Goal: Task Accomplishment & Management: Complete application form

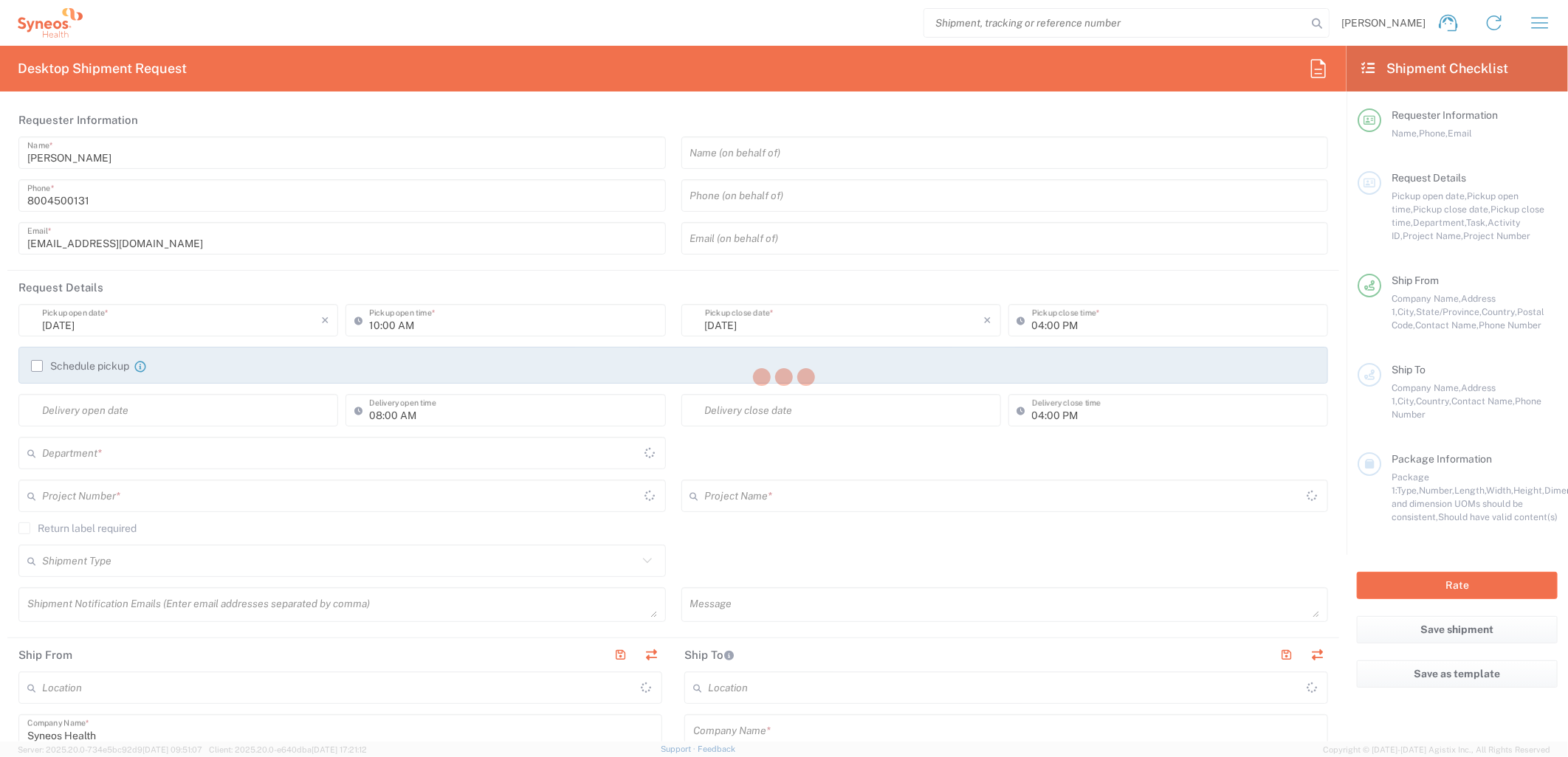
type input "4205"
type input "New Jersey"
type input "United States"
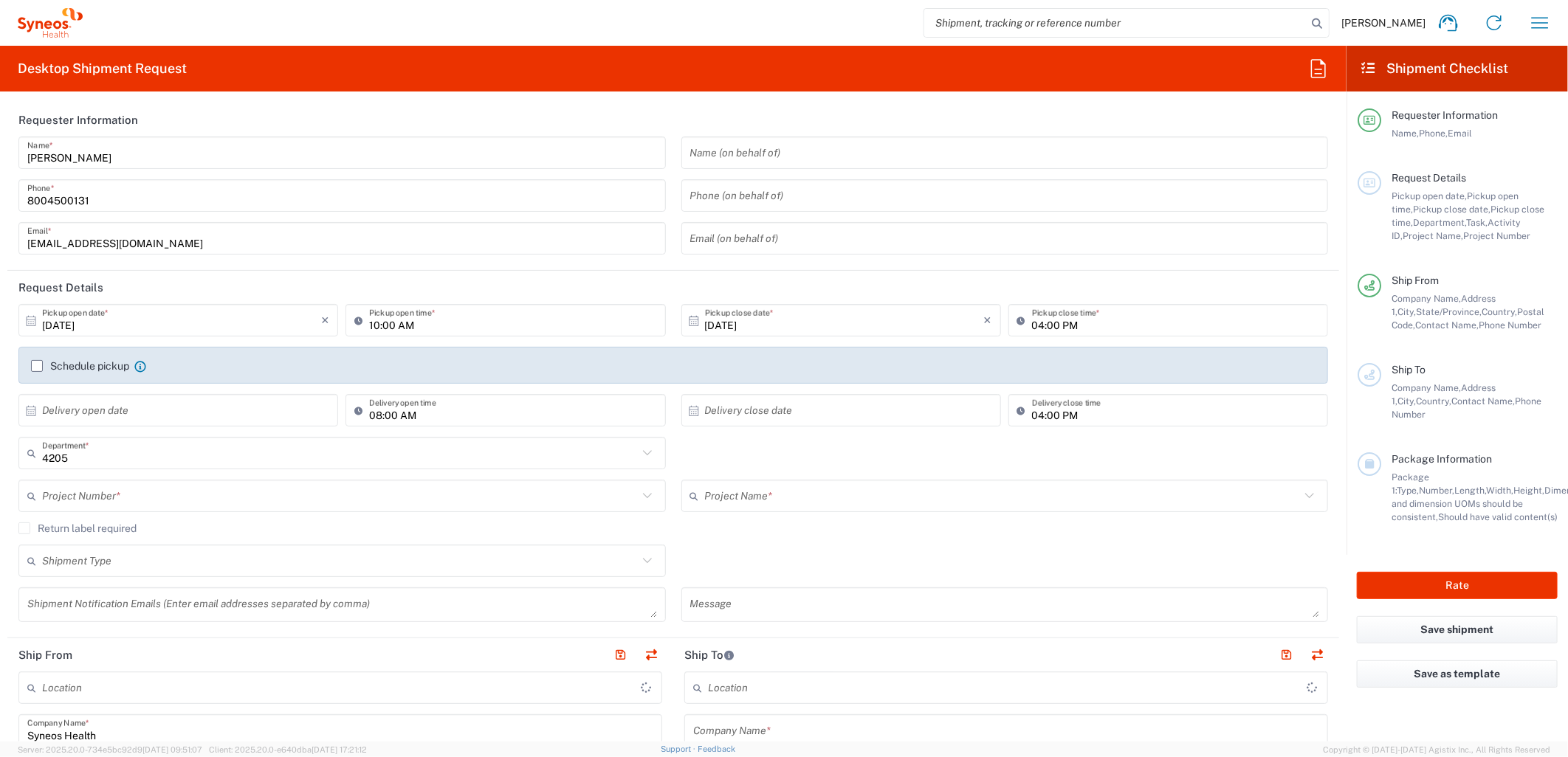
type input "Syneos Health Commercial Servi- NJ US"
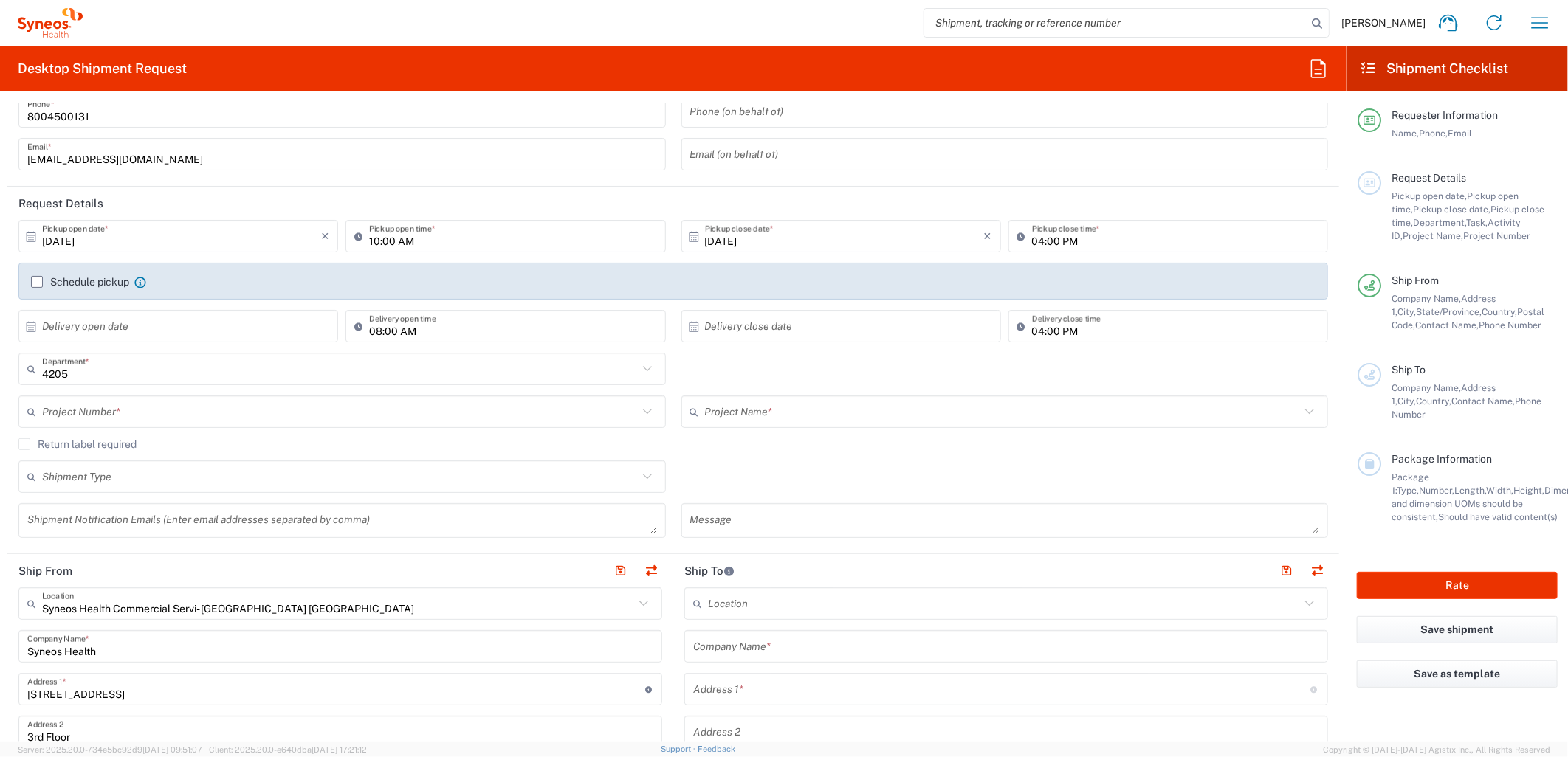
scroll to position [246, 0]
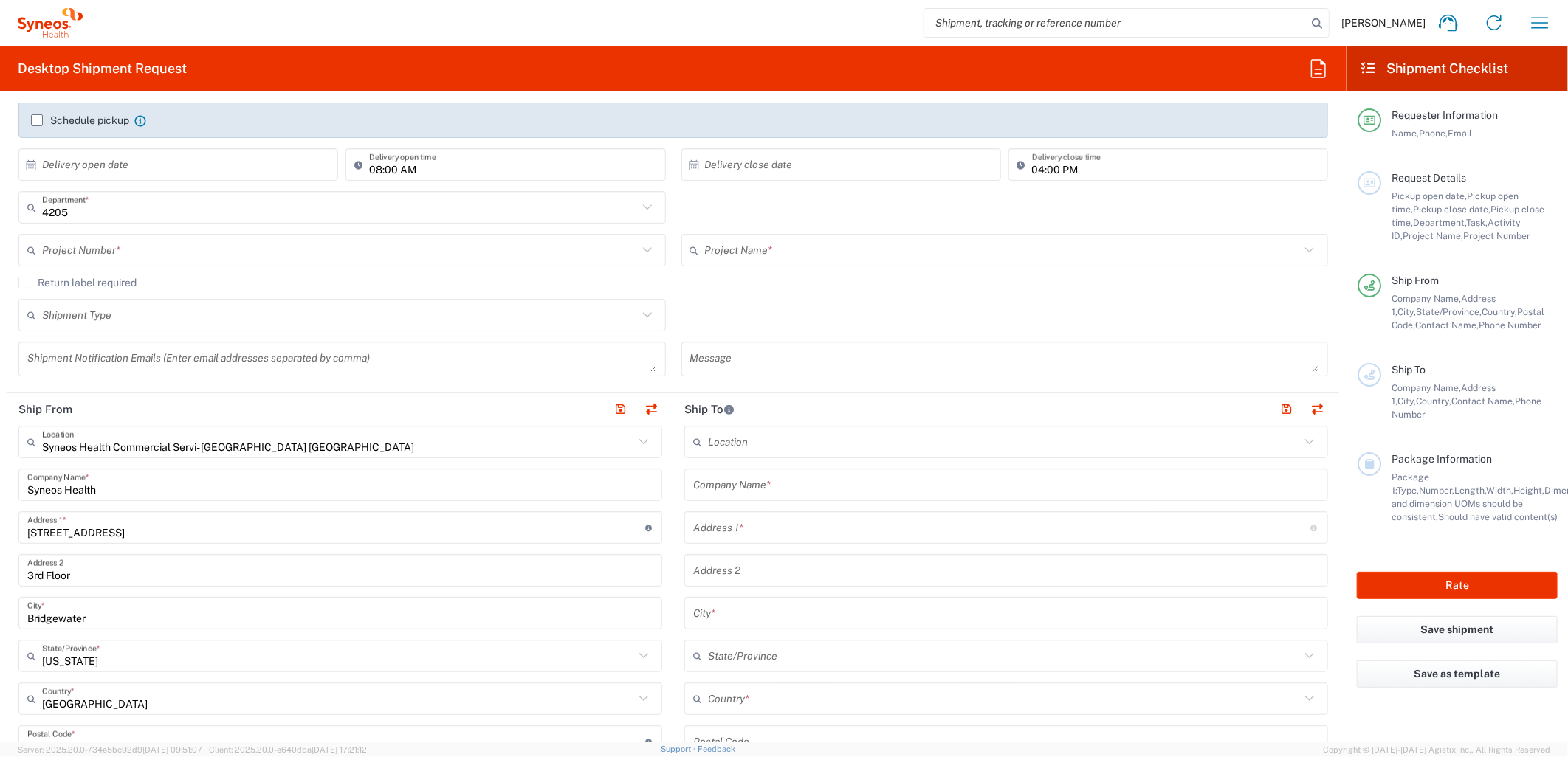
click at [805, 492] on input "text" at bounding box center [1006, 484] width 626 height 26
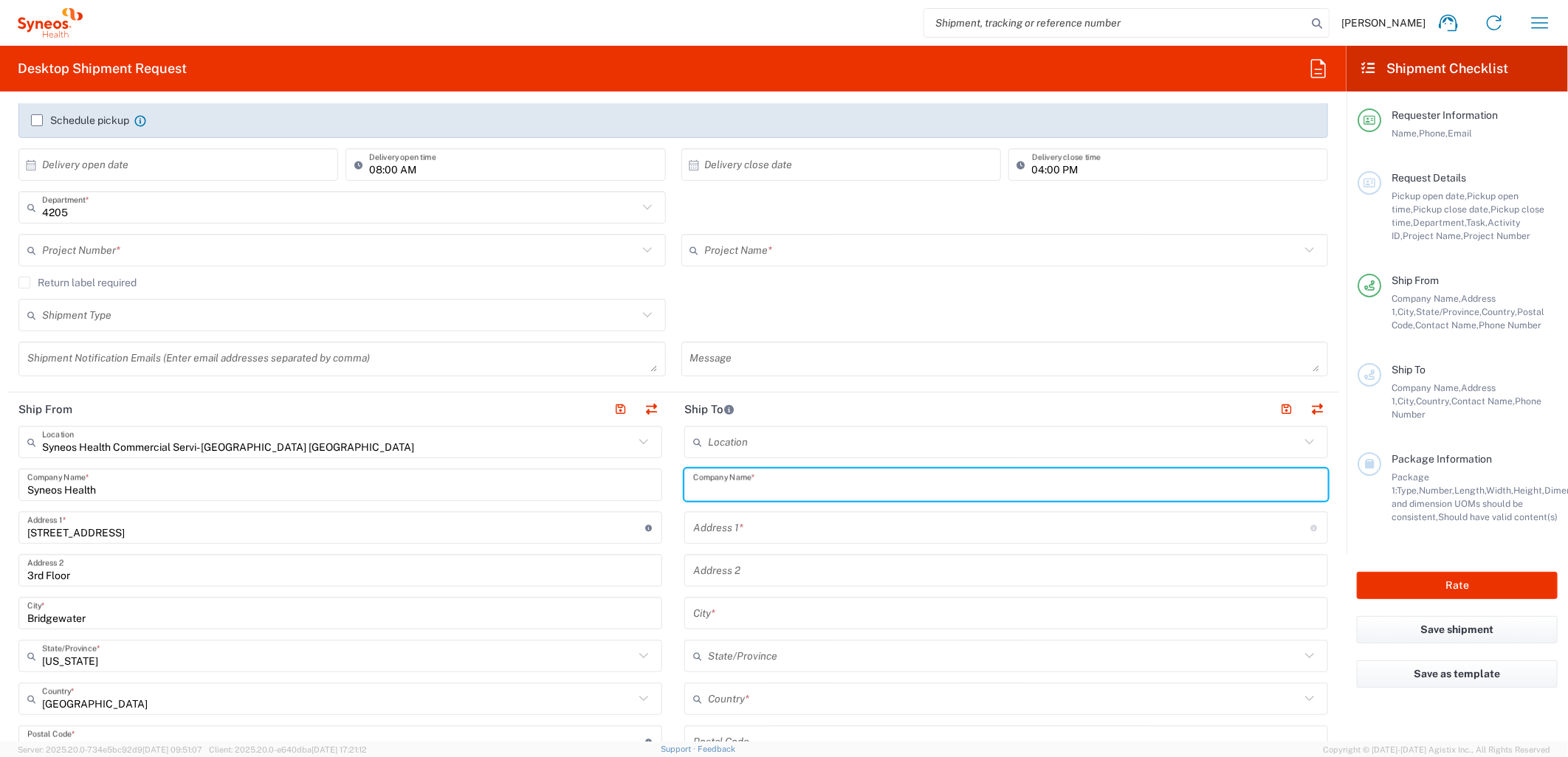
paste input "Mike Foley"
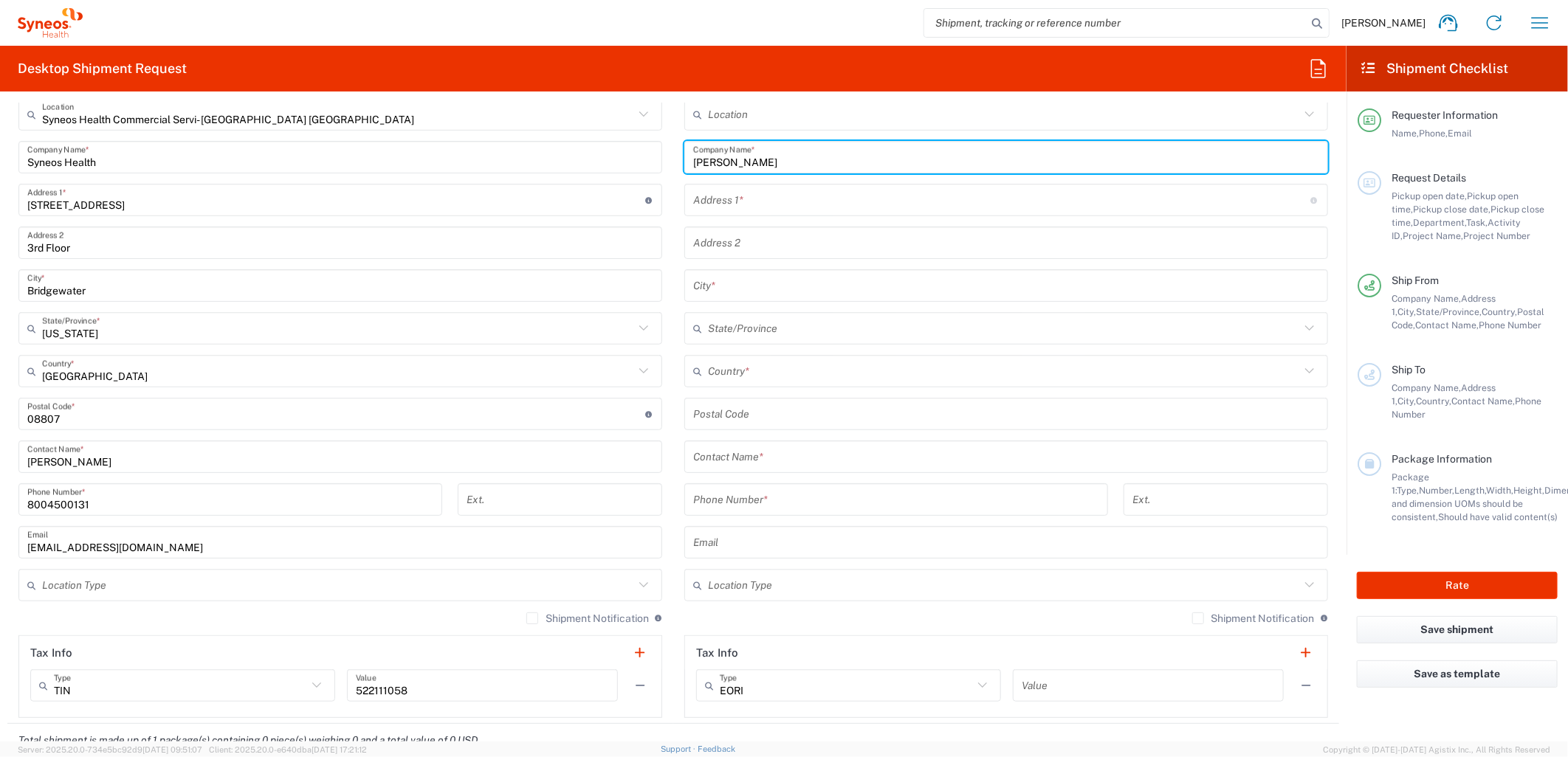
type input "Mike Foley"
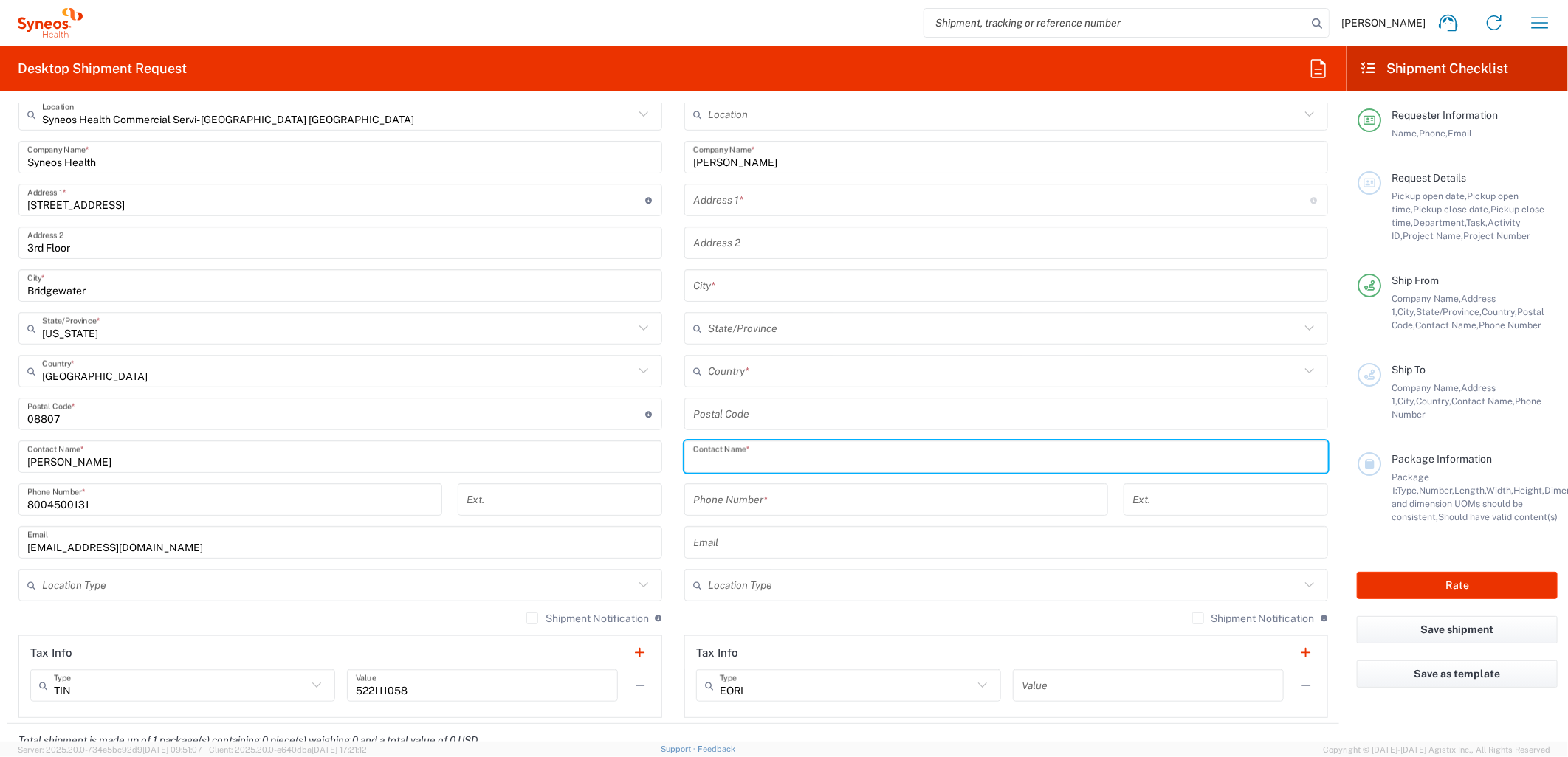
click at [792, 460] on input "text" at bounding box center [1006, 456] width 626 height 26
paste input "Mike Foley"
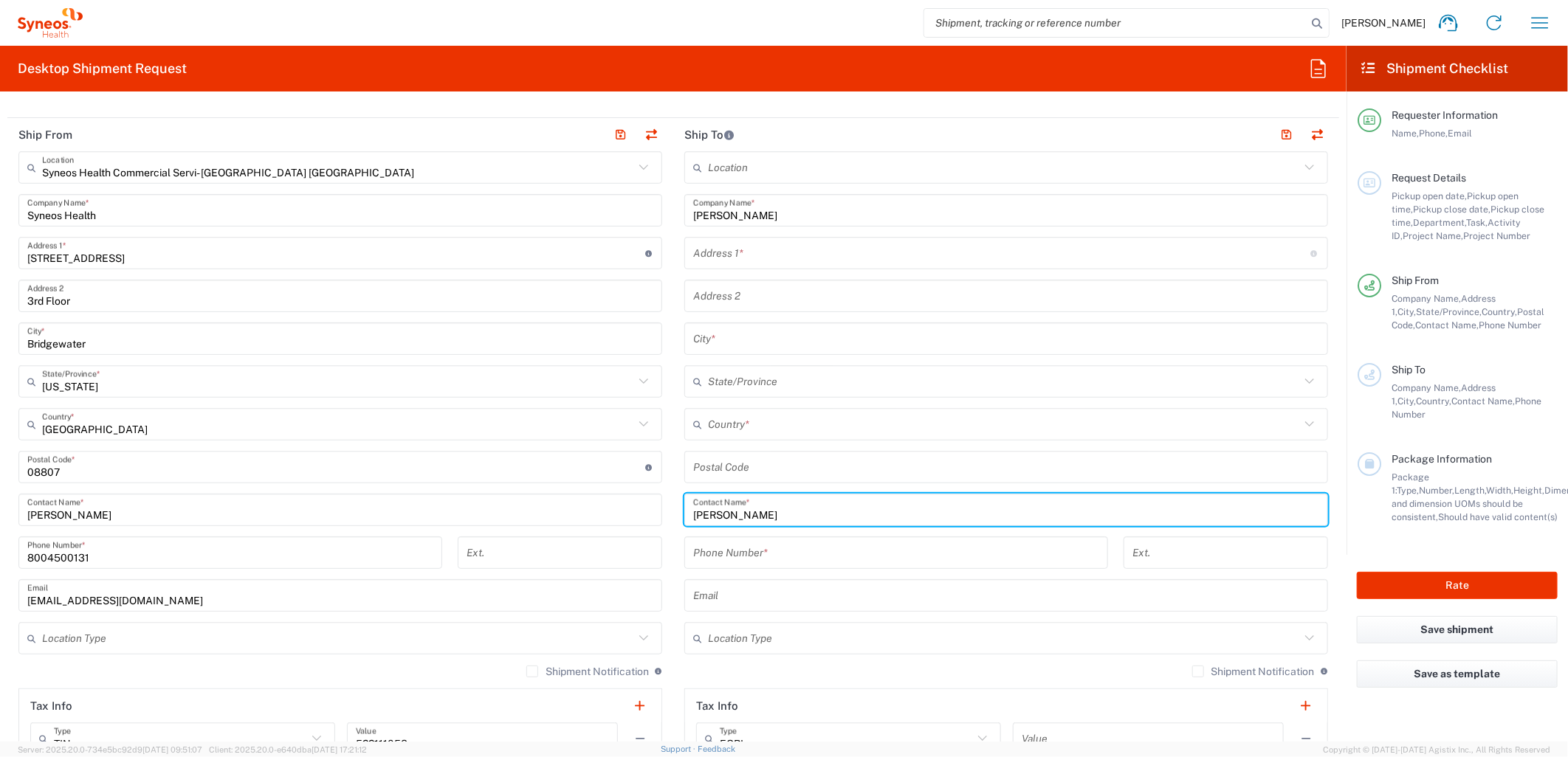
scroll to position [491, 0]
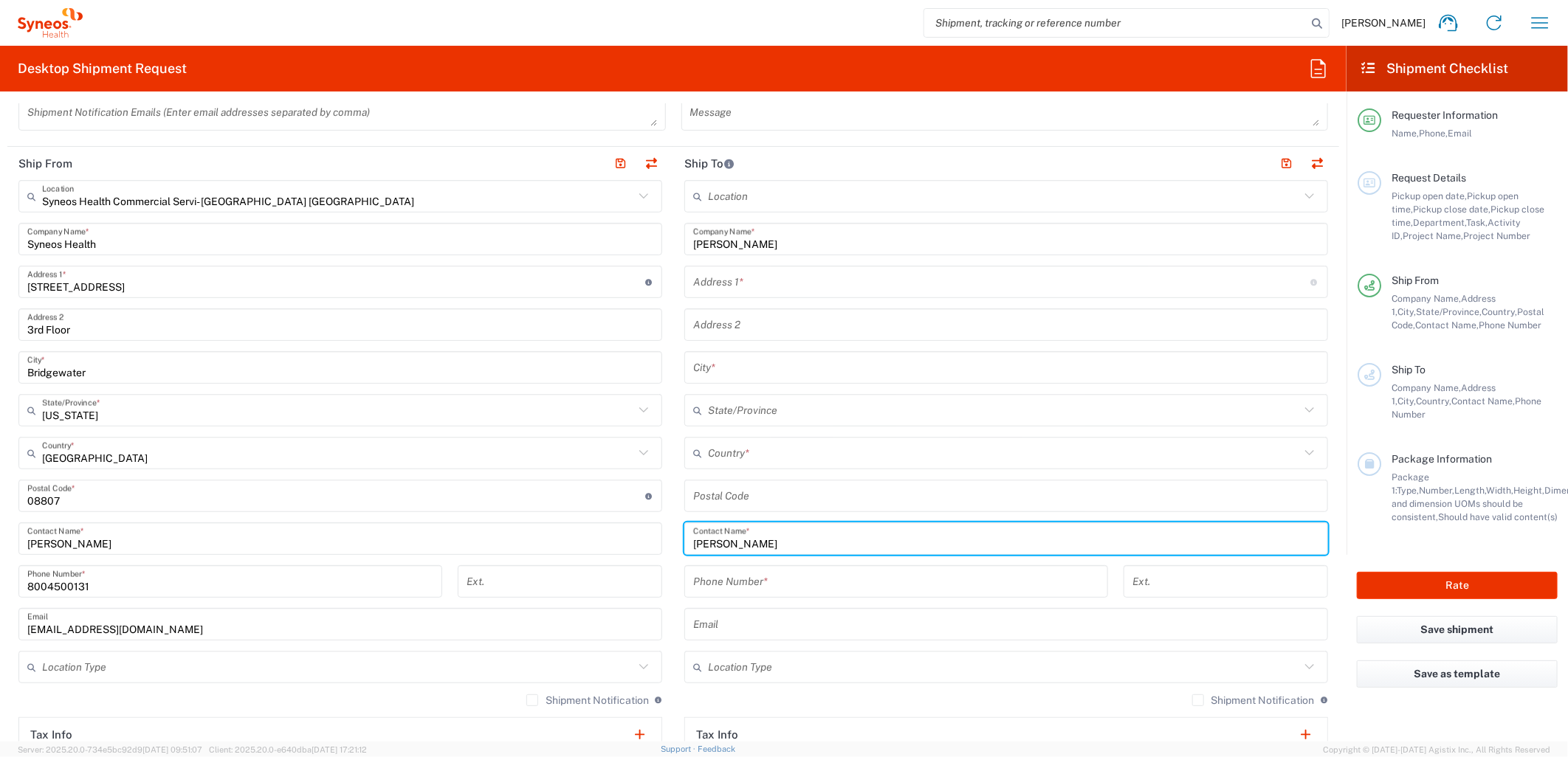
type input "Mike Foley"
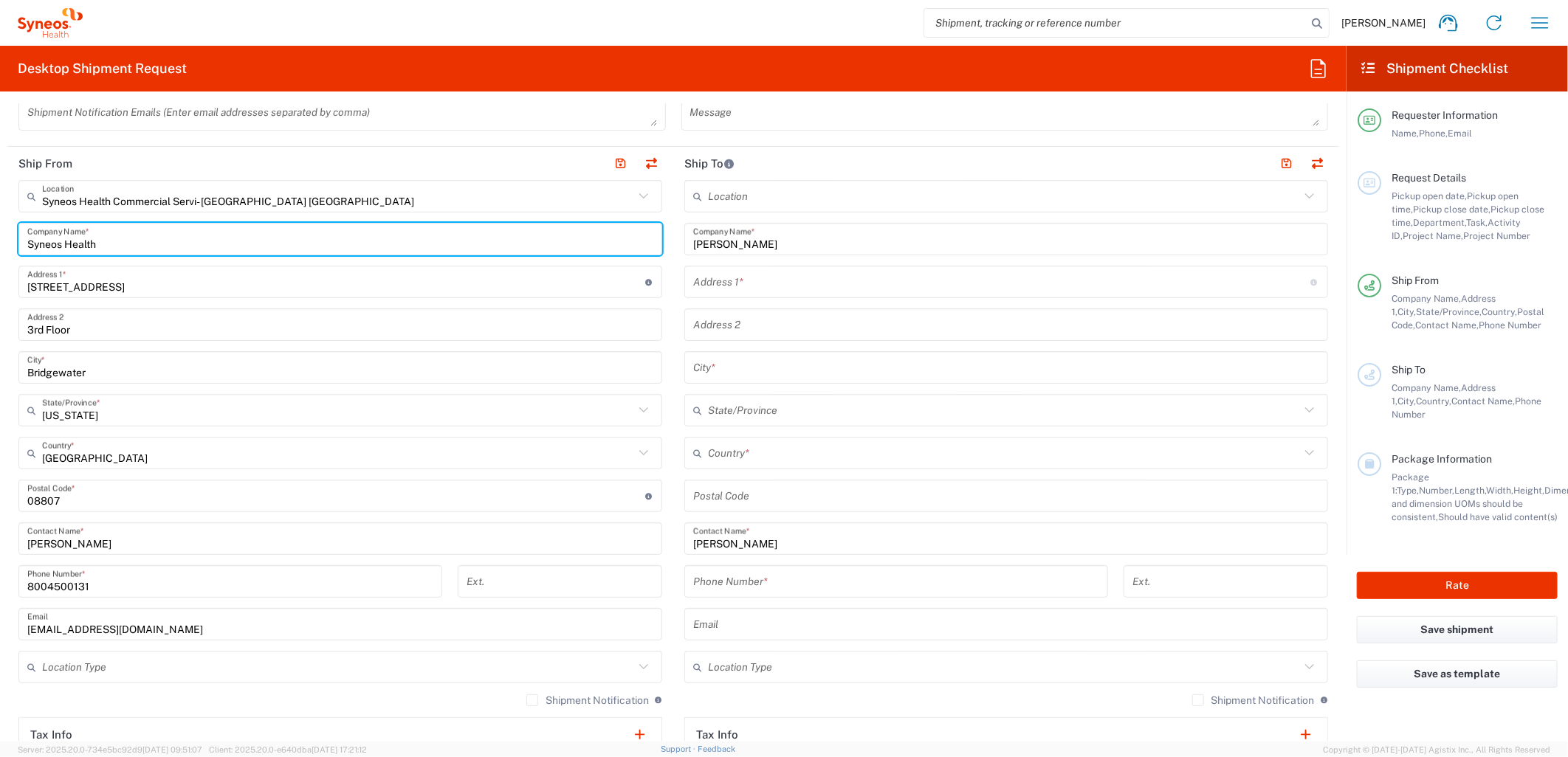
drag, startPoint x: 116, startPoint y: 240, endPoint x: -20, endPoint y: 248, distance: 136.2
click at [0, 248] on html "Dan Sheehan Home Shipment estimator Shipment tracking Desktop shipment request …" at bounding box center [784, 378] width 1568 height 757
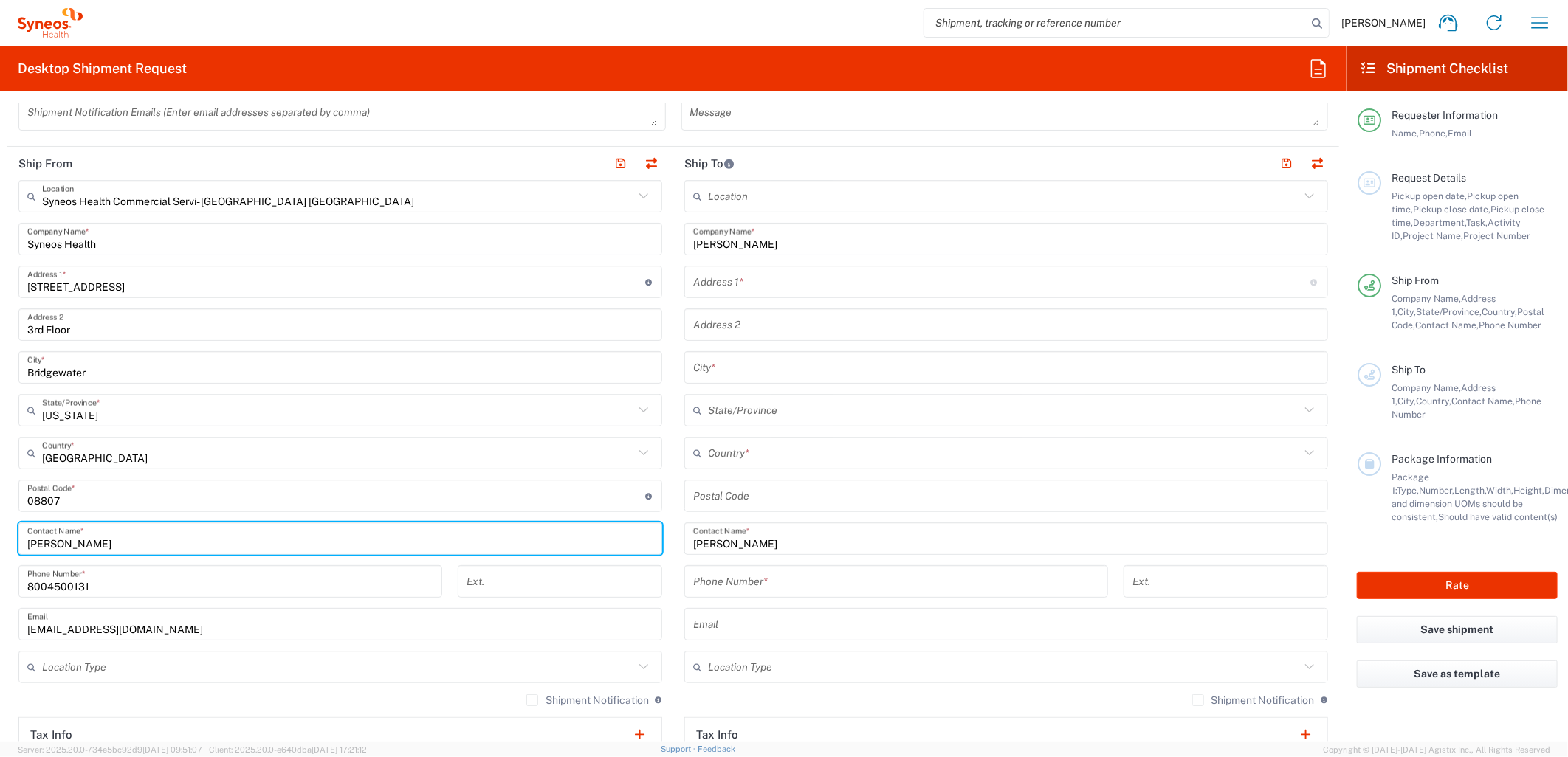
drag, startPoint x: 9, startPoint y: 537, endPoint x: -45, endPoint y: 539, distance: 54.0
click at [0, 539] on html "Dan Sheehan Home Shipment estimator Shipment tracking Desktop shipment request …" at bounding box center [784, 378] width 1568 height 757
paste input "Syneos Health"
drag, startPoint x: 189, startPoint y: 537, endPoint x: -55, endPoint y: 527, distance: 244.2
click at [0, 527] on html "Dan Sheehan Home Shipment estimator Shipment tracking Desktop shipment request …" at bounding box center [784, 378] width 1568 height 757
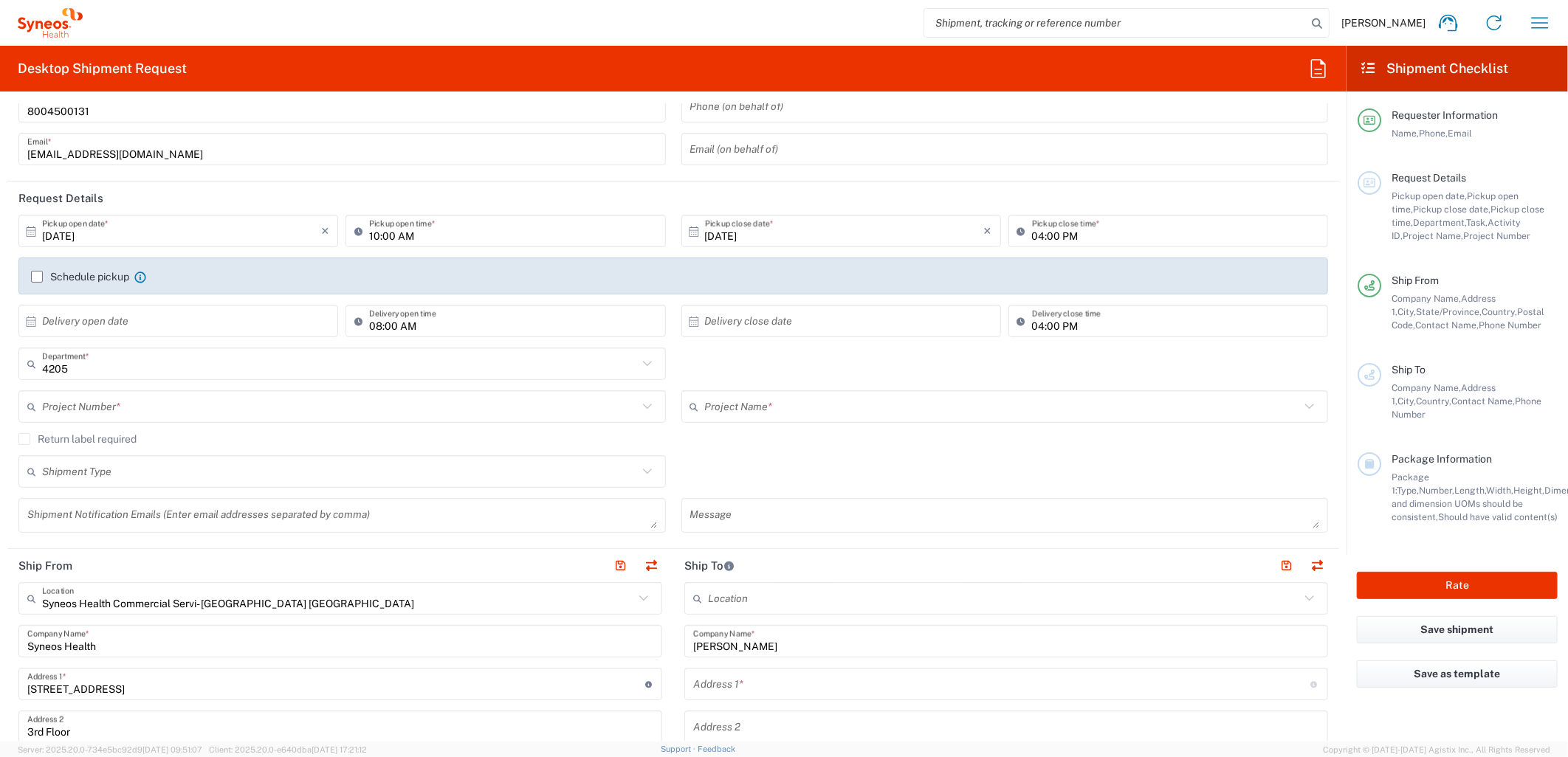
scroll to position [0, 0]
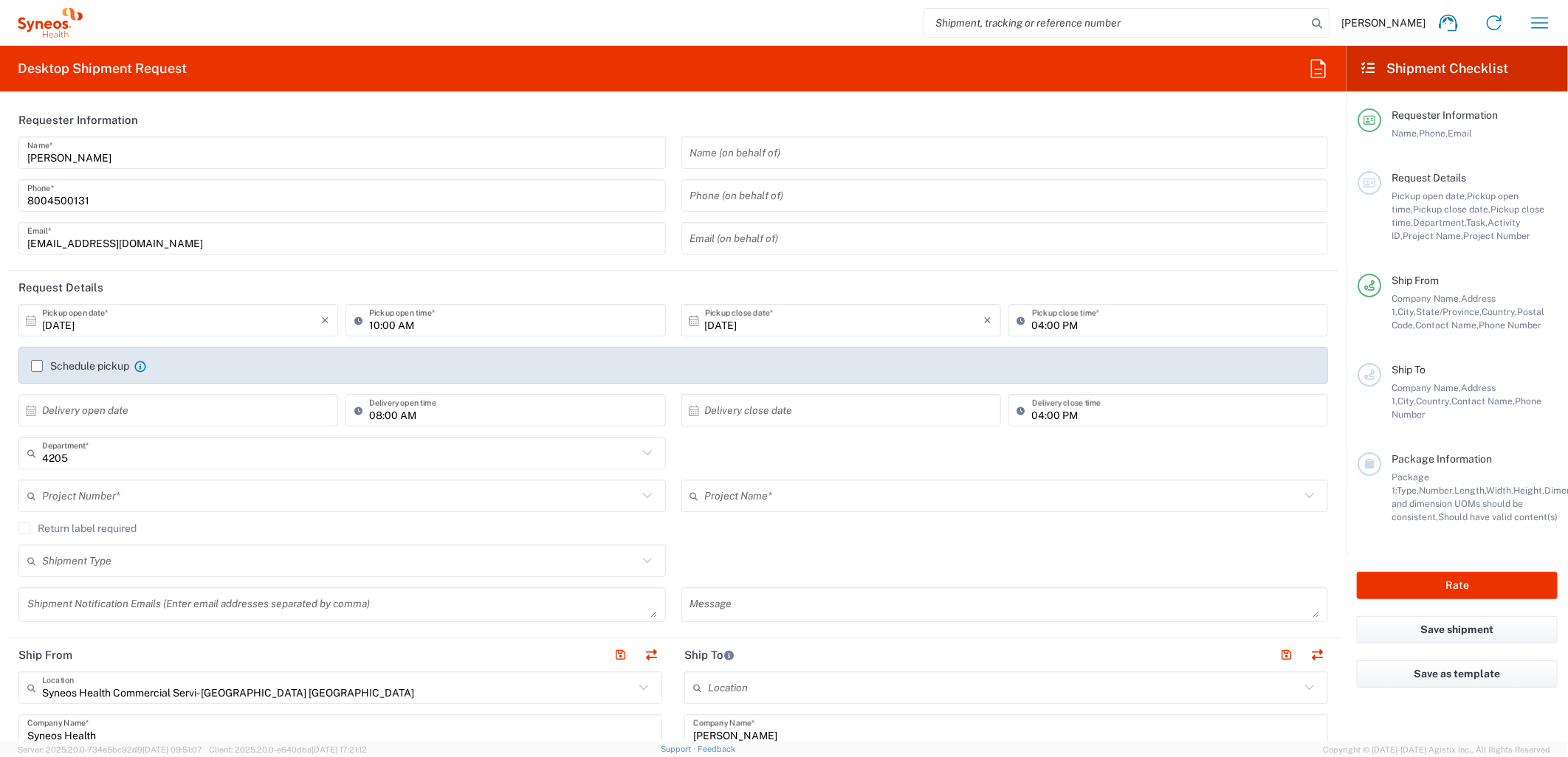
type input "Syneos Health Deployments"
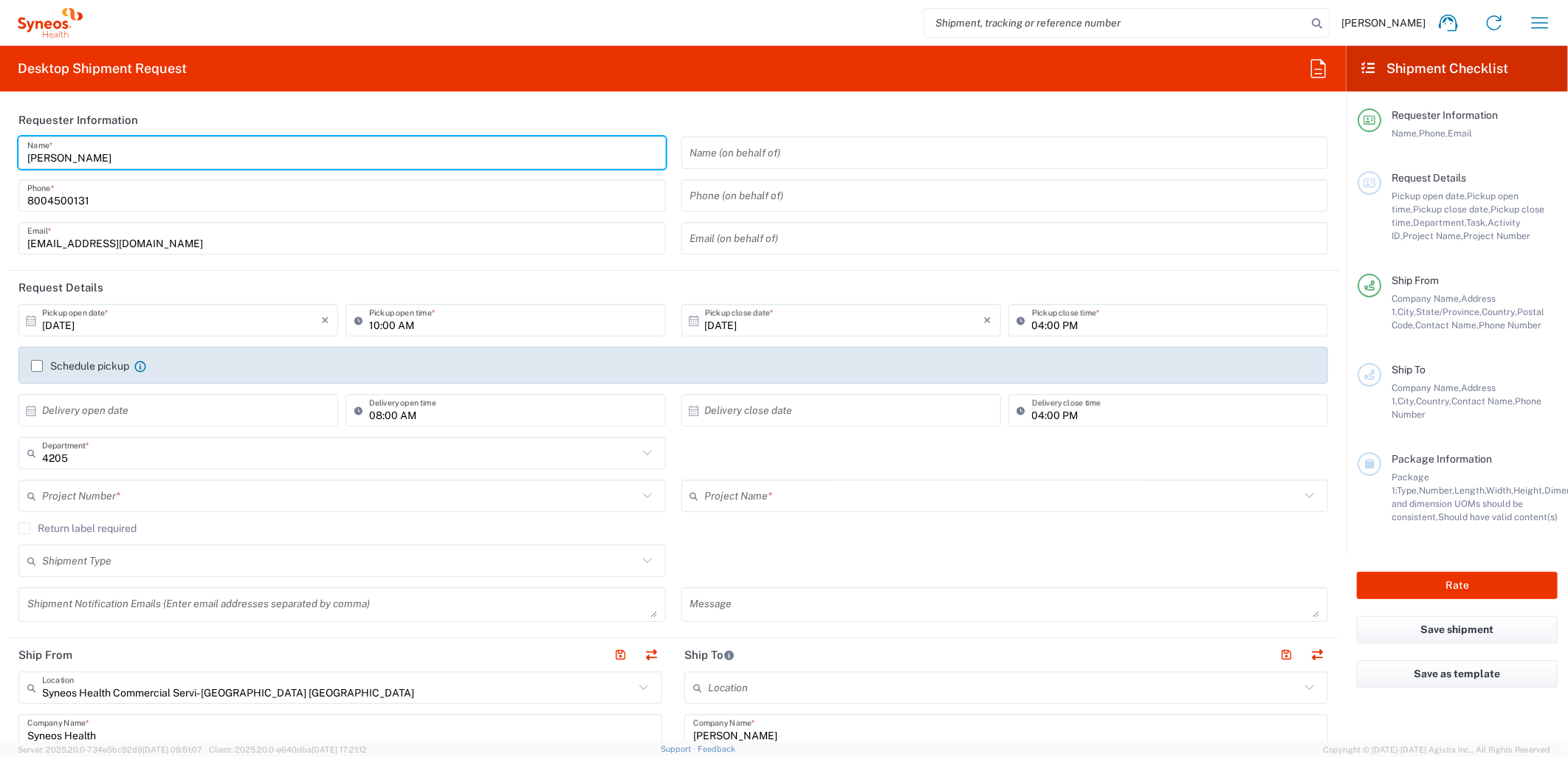
drag, startPoint x: 142, startPoint y: 150, endPoint x: -53, endPoint y: 151, distance: 195.0
click at [0, 151] on html "Dan Sheehan Home Shipment estimator Shipment tracking Desktop shipment request …" at bounding box center [784, 378] width 1568 height 757
paste input "Syneos Health Deployments"
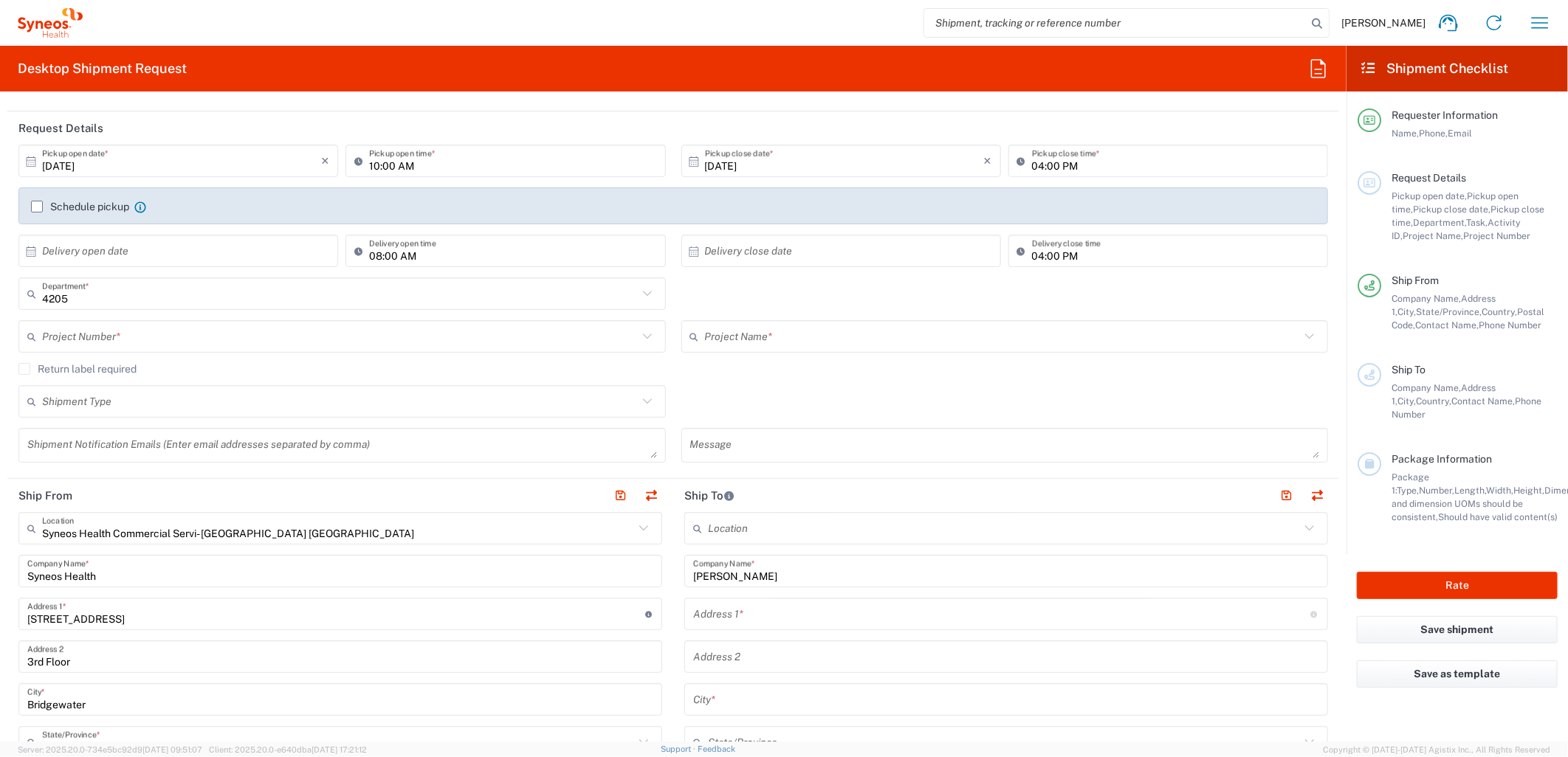
scroll to position [164, 0]
type input "Syneos Health Deployments"
click at [166, 336] on input "text" at bounding box center [339, 332] width 596 height 26
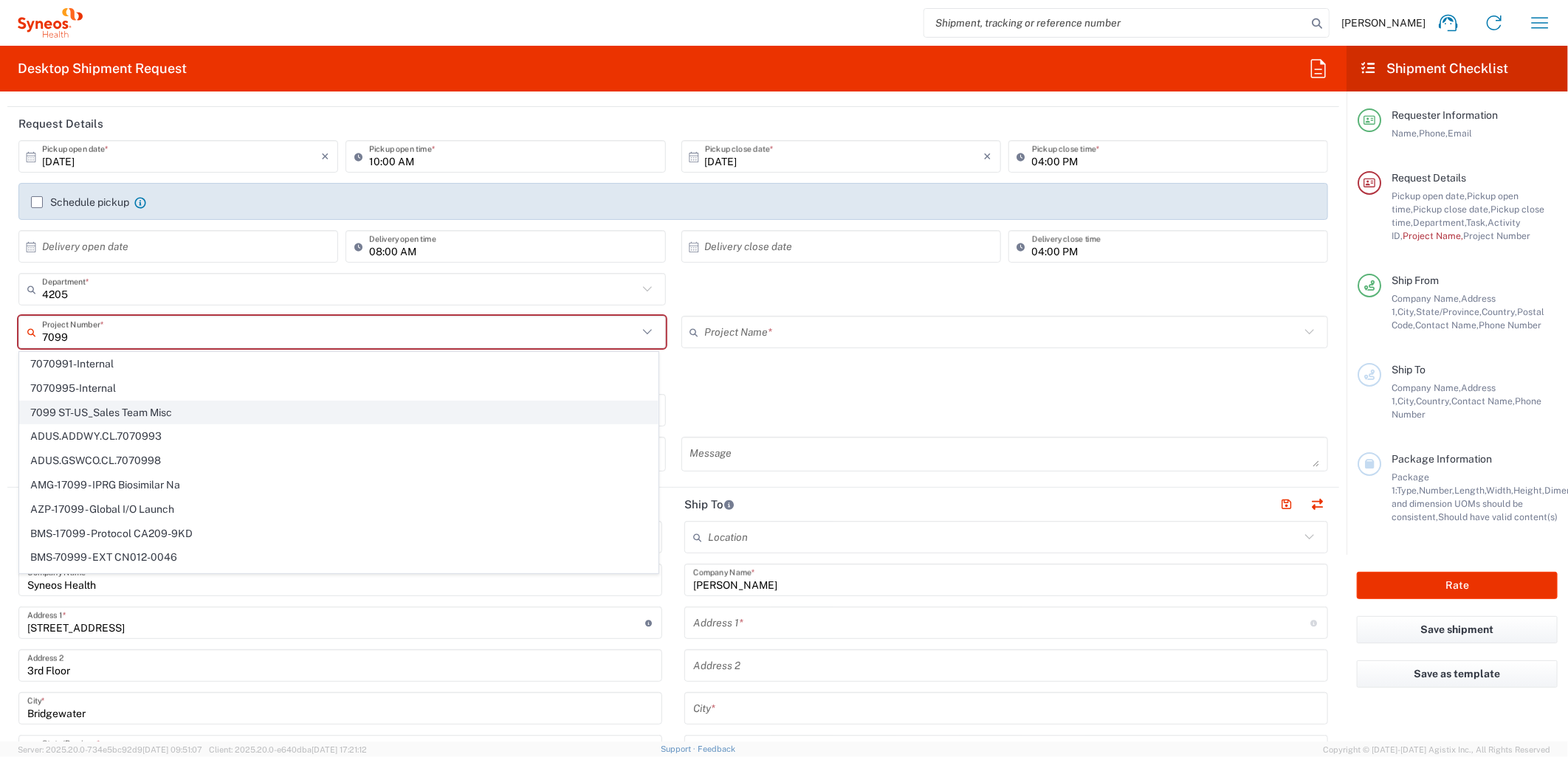
click at [107, 410] on span "7099 ST-US_Sales Team Misc" at bounding box center [338, 413] width 637 height 23
type input "7099 ST-US_Sales Team Misc"
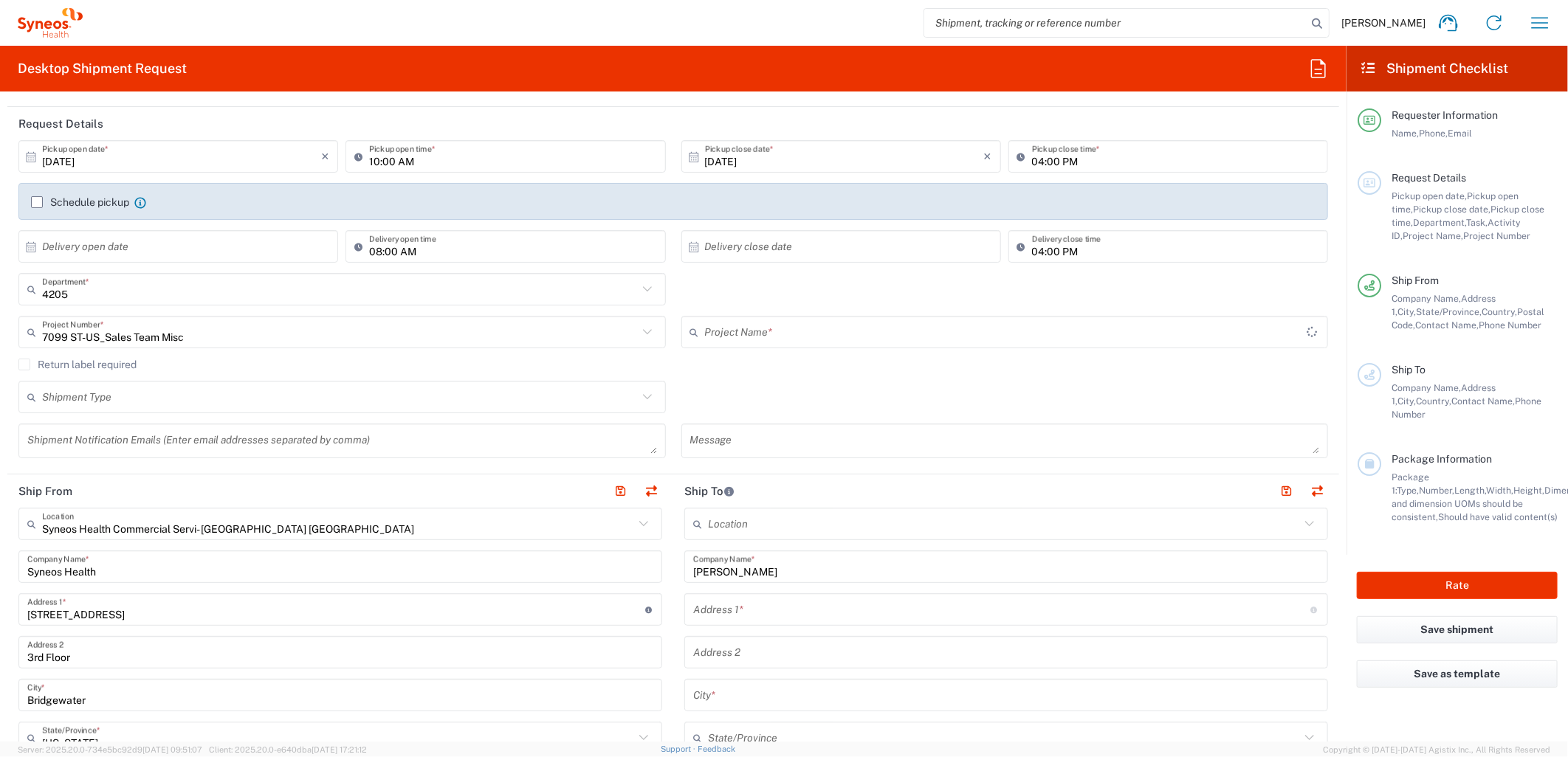
type input "7100 ST-US_Sales Team Misc"
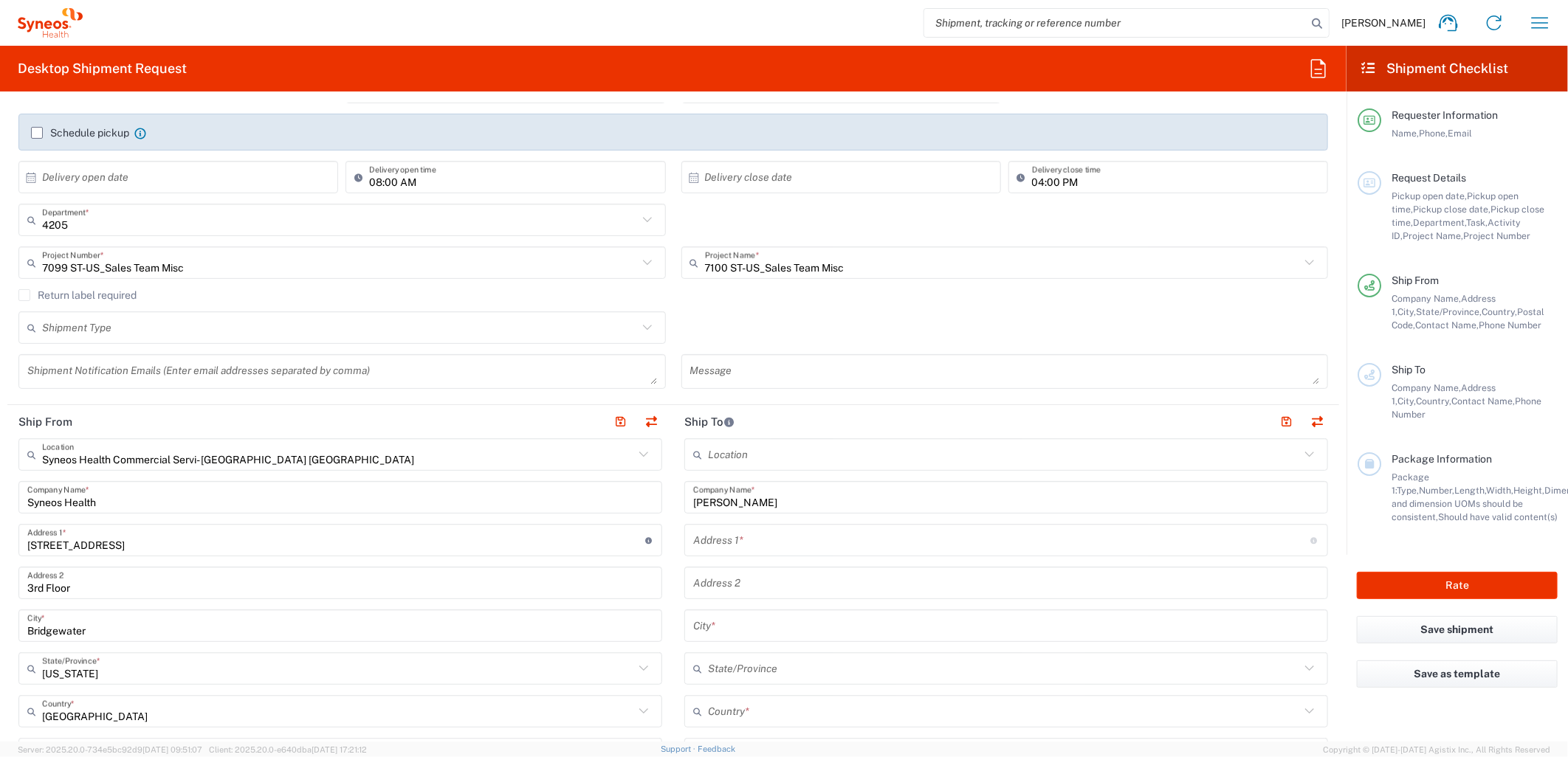
scroll to position [491, 0]
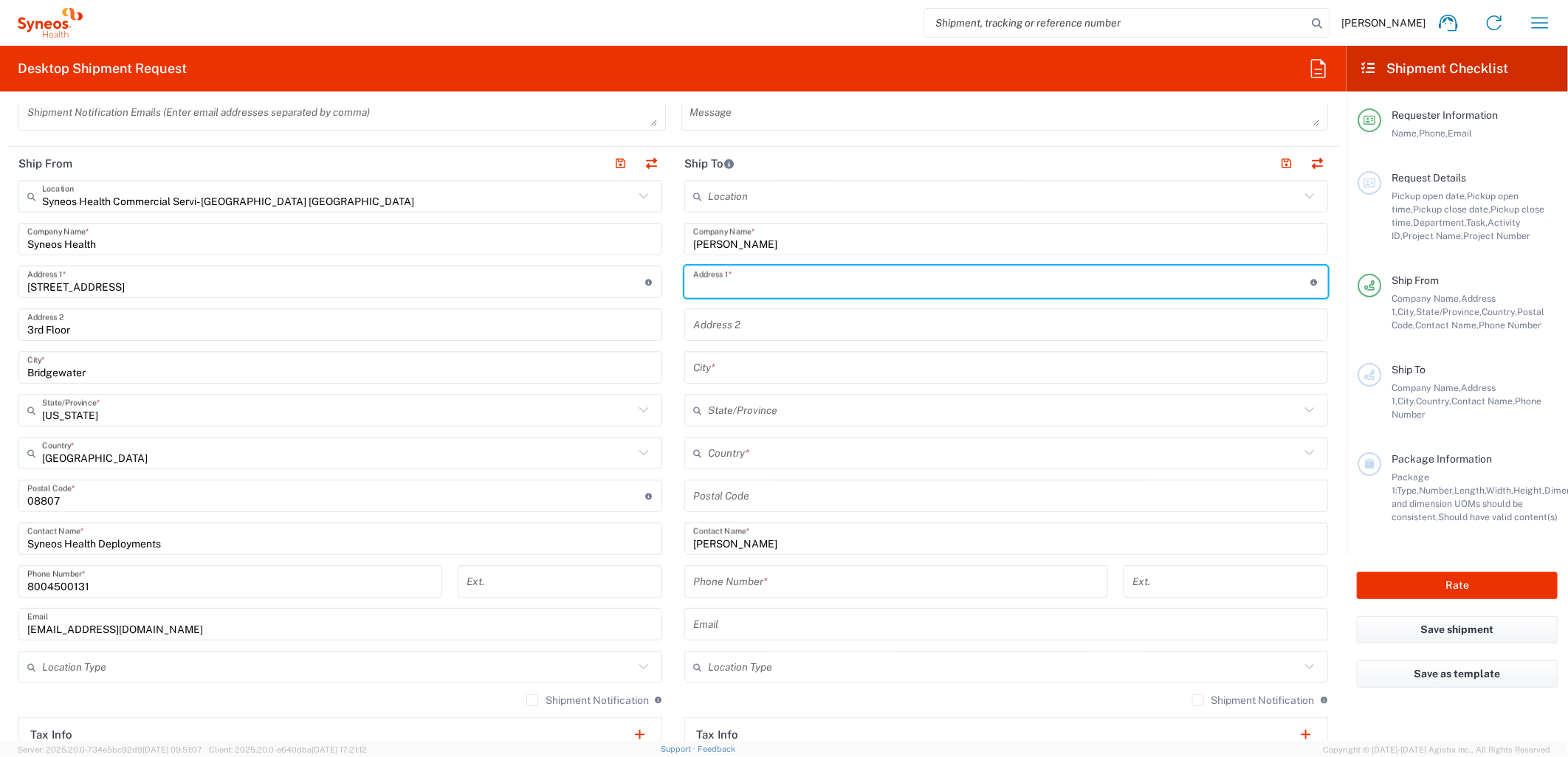
click at [754, 286] on input "text" at bounding box center [1002, 282] width 617 height 26
paste input "131 Syracuse Ln, Stoystown, PA 15563"
type input "131 Syracuse Ln, Stoystown, PA 15563"
click at [745, 449] on input "text" at bounding box center [1004, 452] width 592 height 26
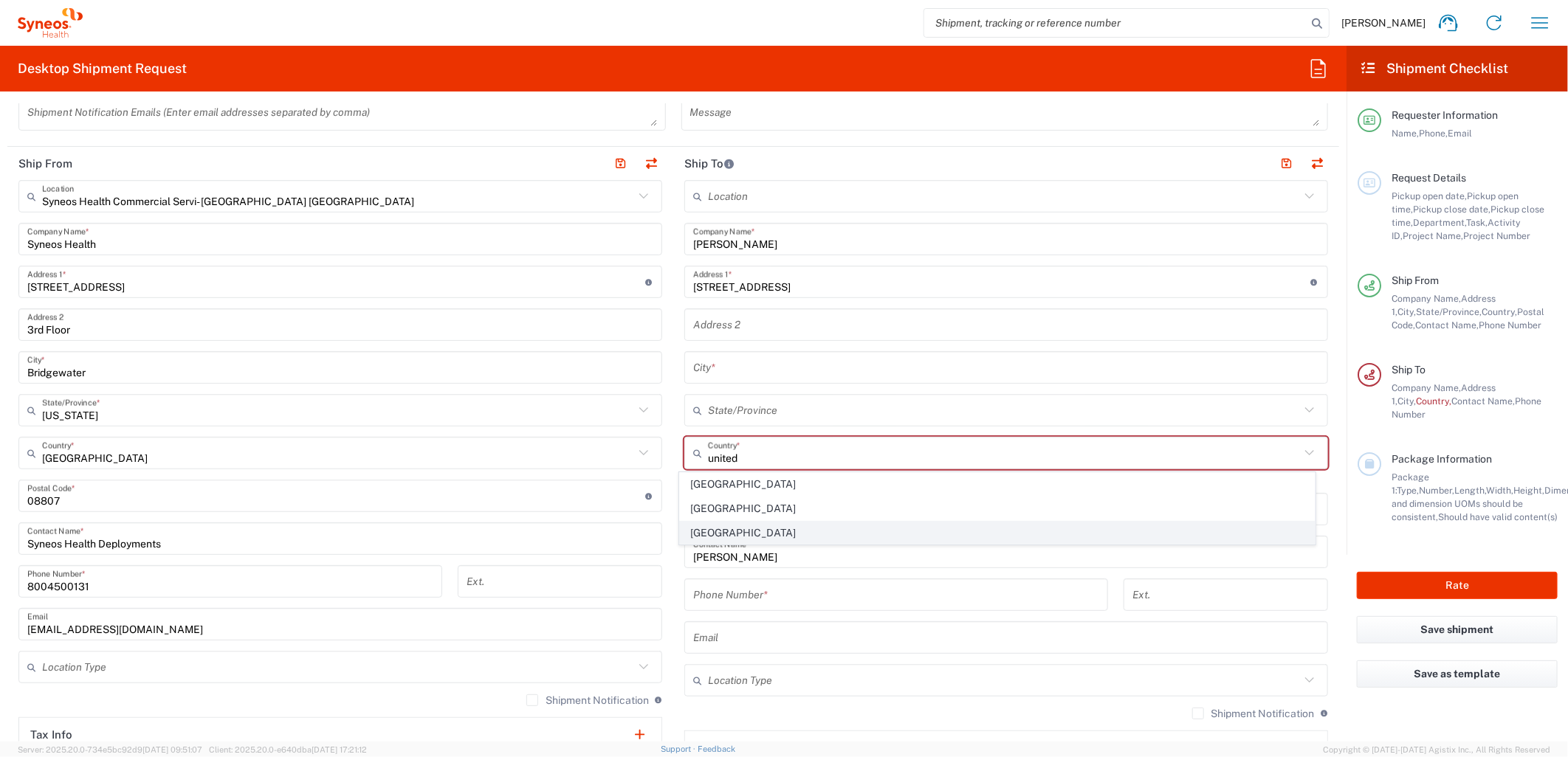
click at [724, 532] on span "United States" at bounding box center [997, 533] width 634 height 23
type input "United States"
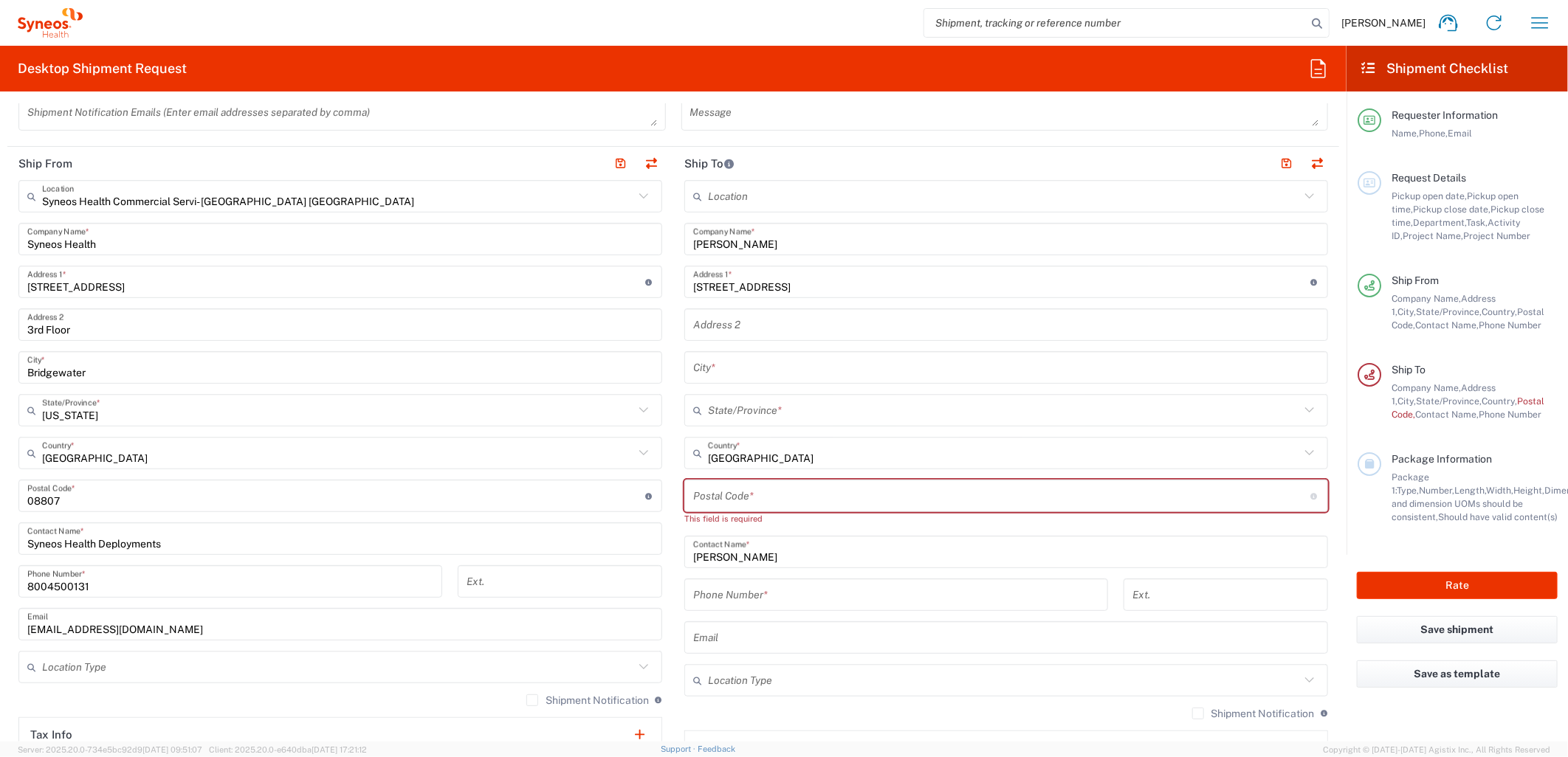
click at [855, 286] on input "131 Syracuse Ln, Stoystown, PA 15563" at bounding box center [1002, 282] width 617 height 26
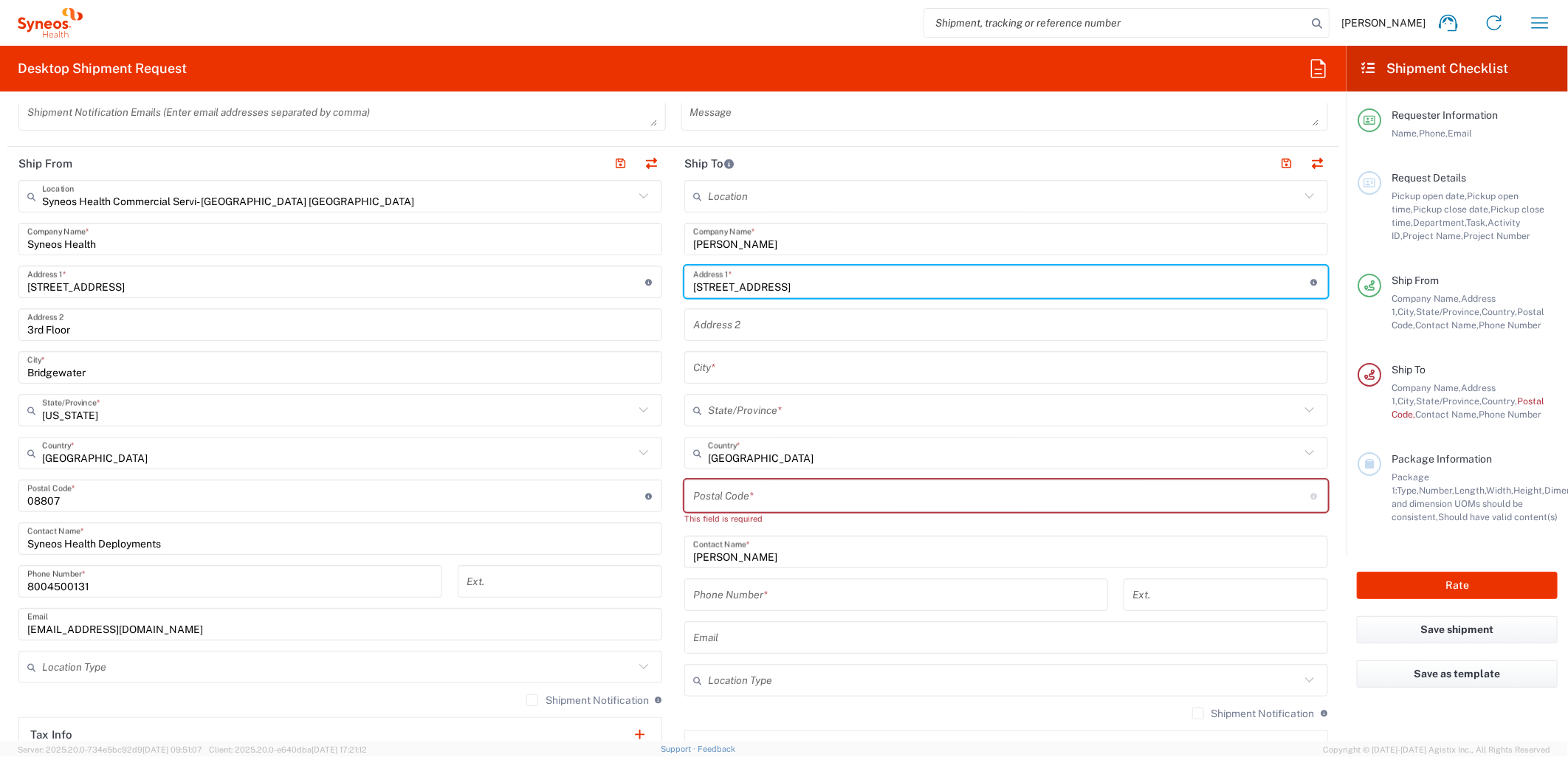
click at [853, 286] on input "131 Syracuse Ln, Stoystown, PA 15563" at bounding box center [1002, 282] width 617 height 26
type input "131 Syracuse Ln, Stoystown, PA"
click at [771, 499] on input "undefined" at bounding box center [1002, 496] width 617 height 26
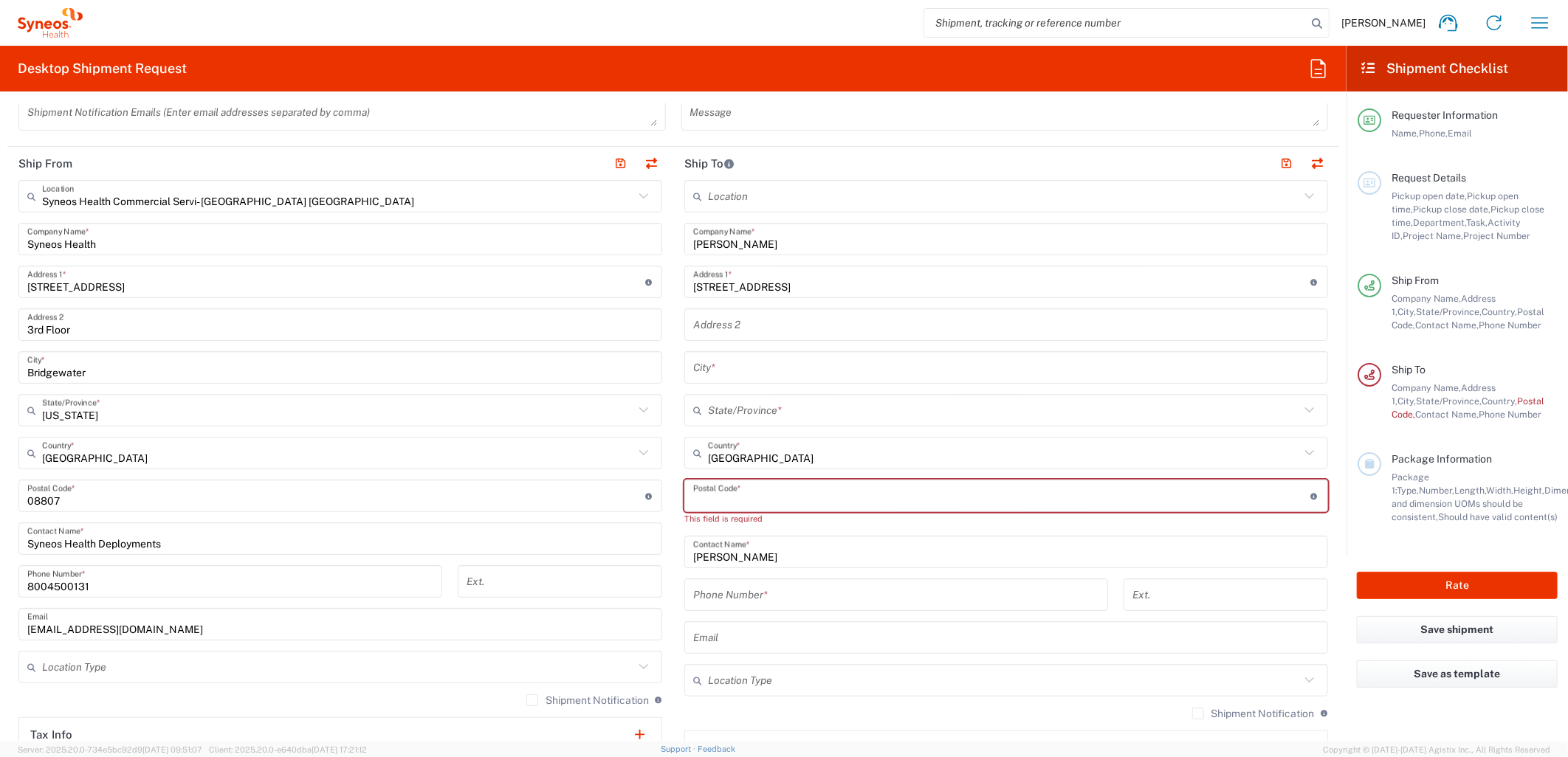
paste input "15563"
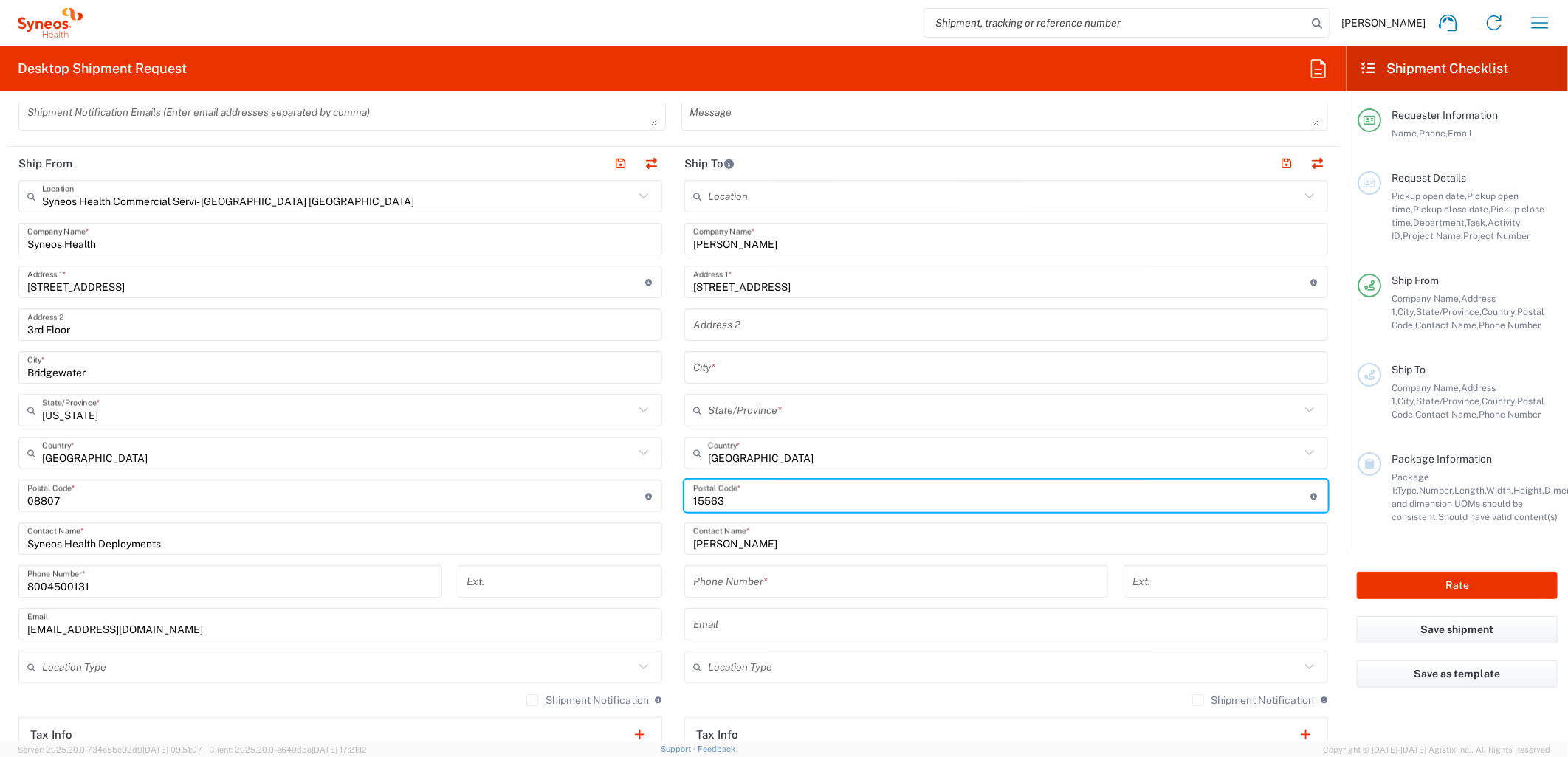
type input "15563"
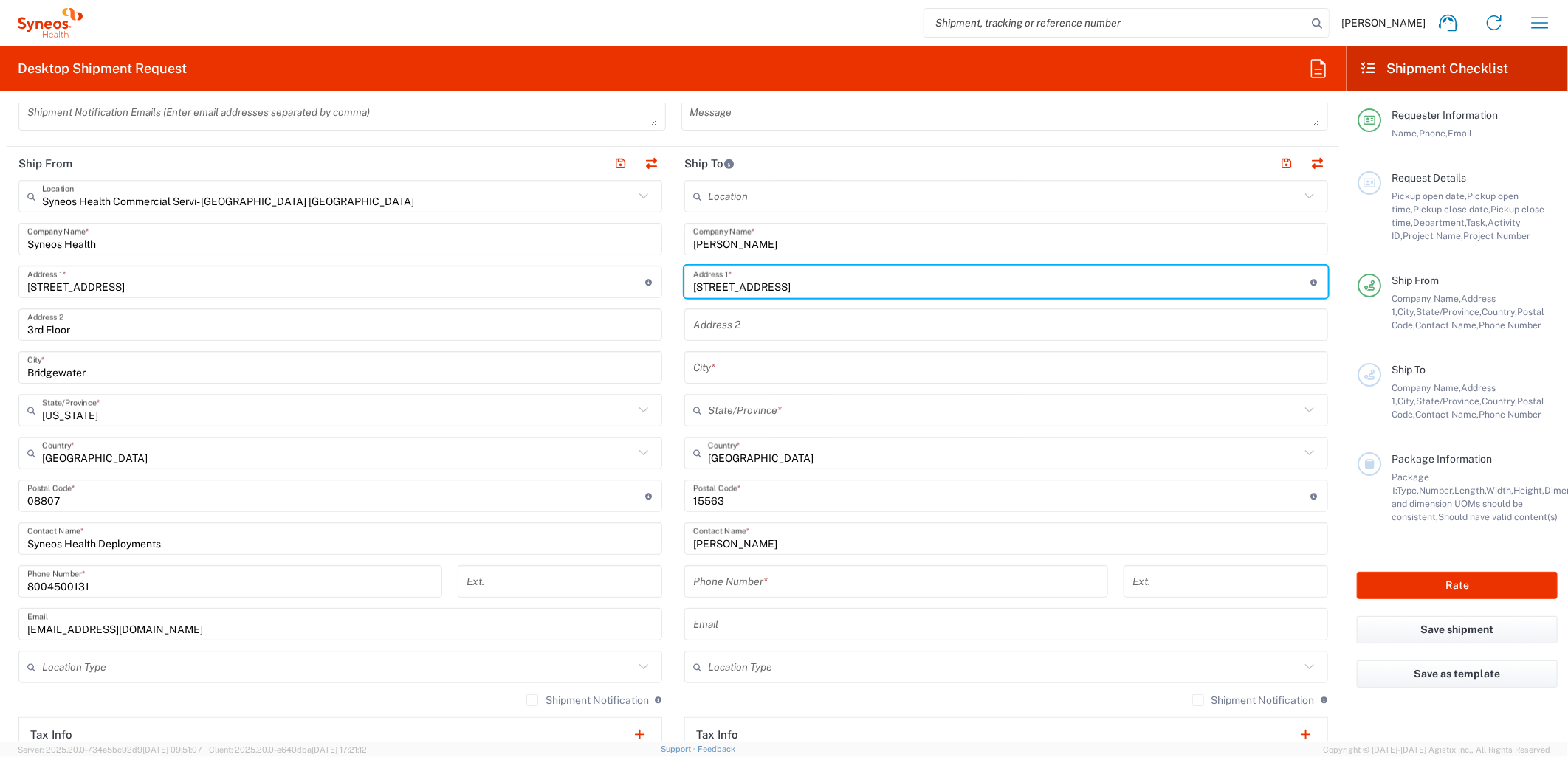
click at [795, 283] on input "131 Syracuse Ln, Stoystown, PA" at bounding box center [1002, 282] width 617 height 26
type input "131 Syracuse Ln, , PA"
click at [739, 365] on input "text" at bounding box center [1006, 367] width 626 height 26
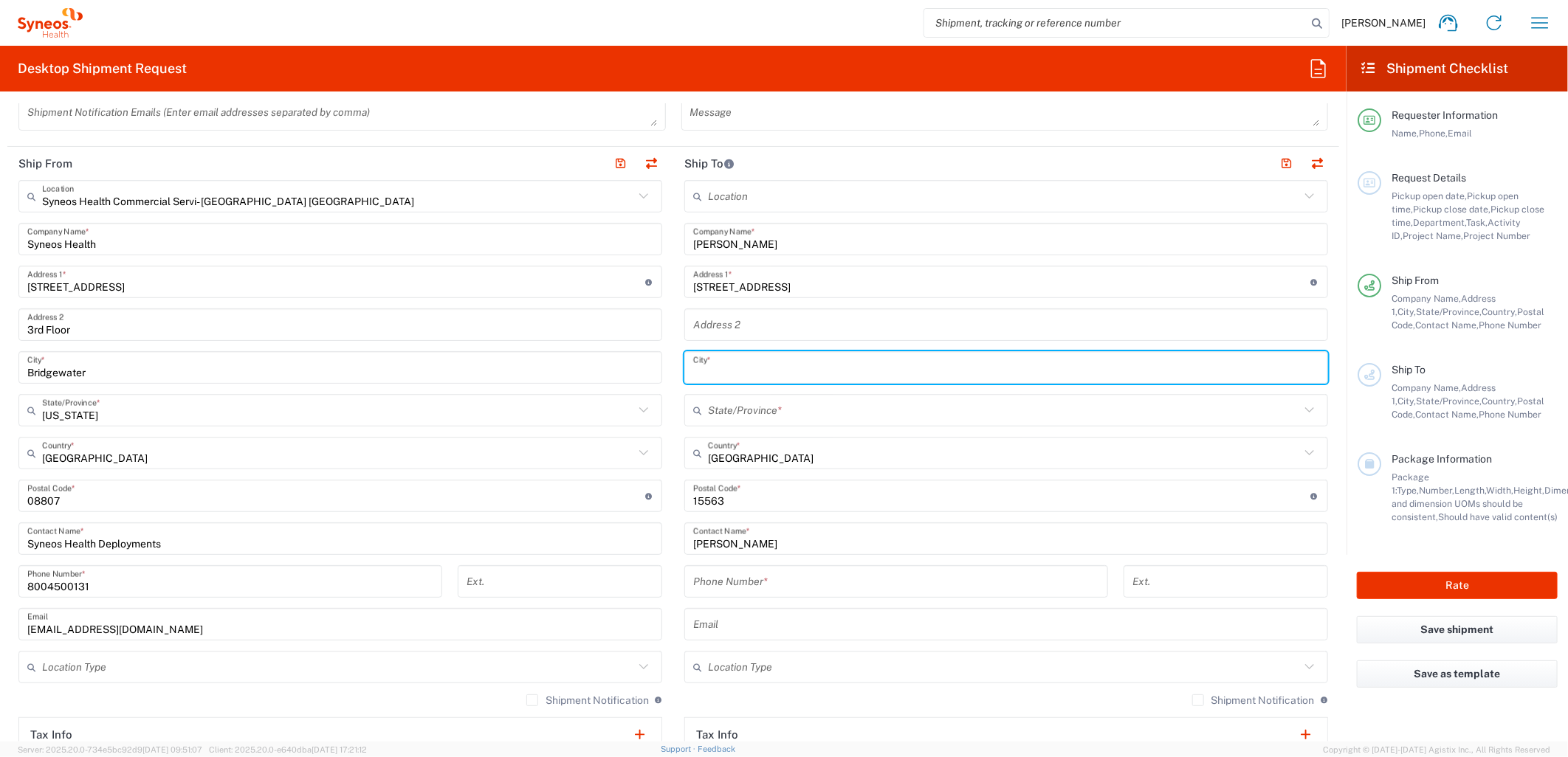
paste input "Stoystown"
type input "Stoystown"
click at [794, 288] on input "131 Syracuse Ln, , PA" at bounding box center [1002, 282] width 617 height 26
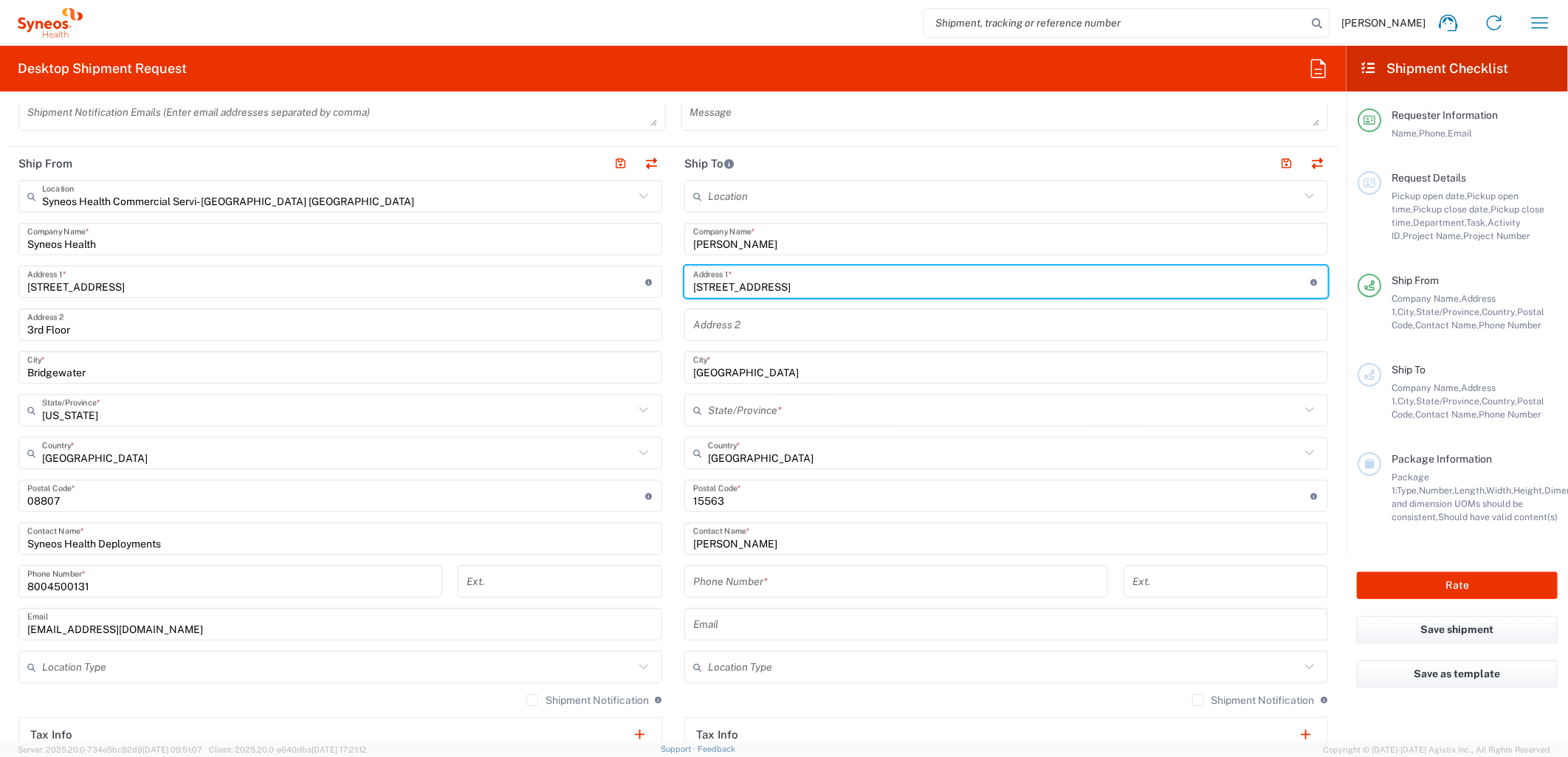
type input "131 Syracuse Ln"
click at [750, 363] on input "Stoystown" at bounding box center [1006, 367] width 626 height 26
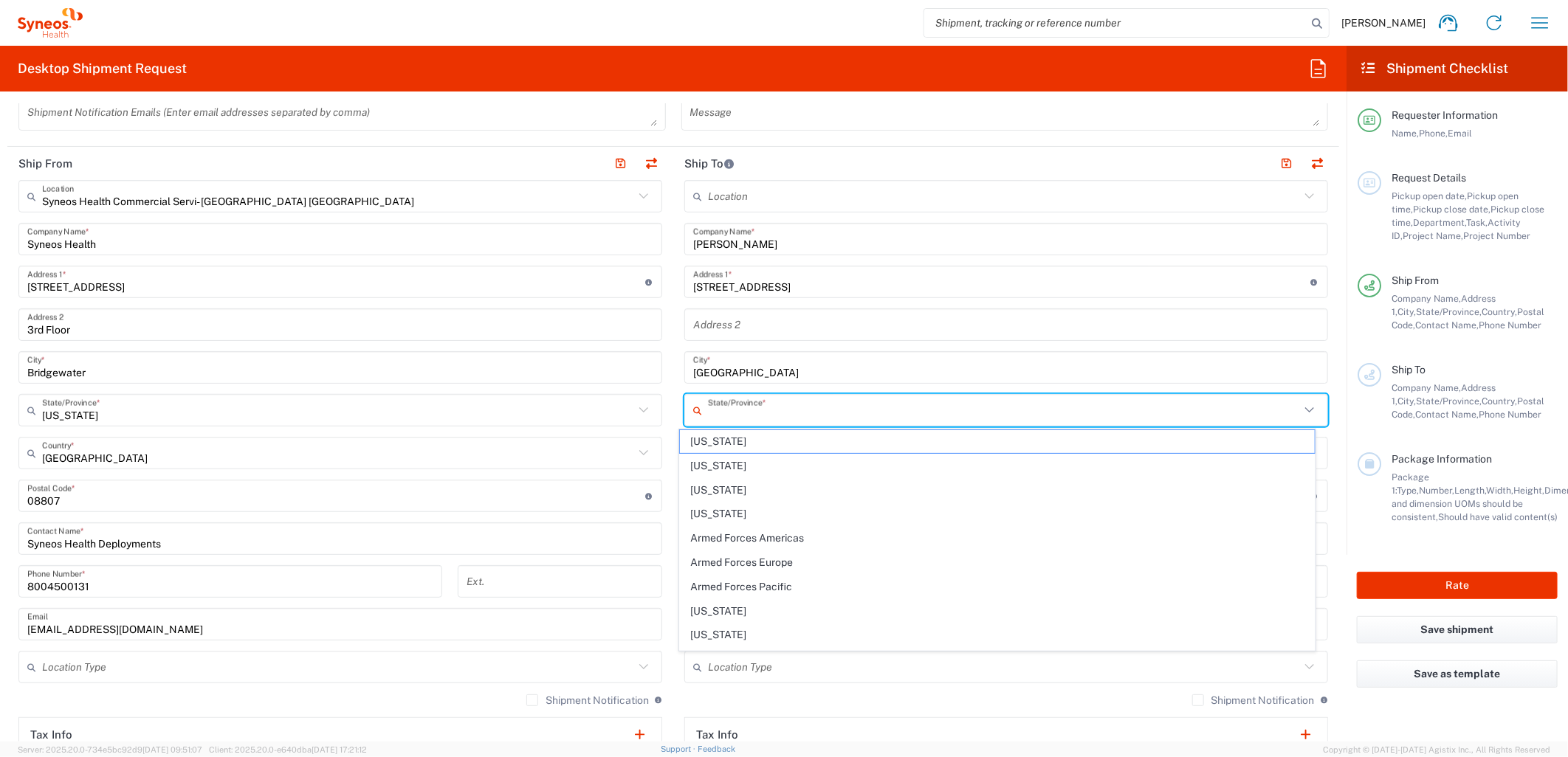
click at [758, 415] on input "text" at bounding box center [1004, 410] width 592 height 26
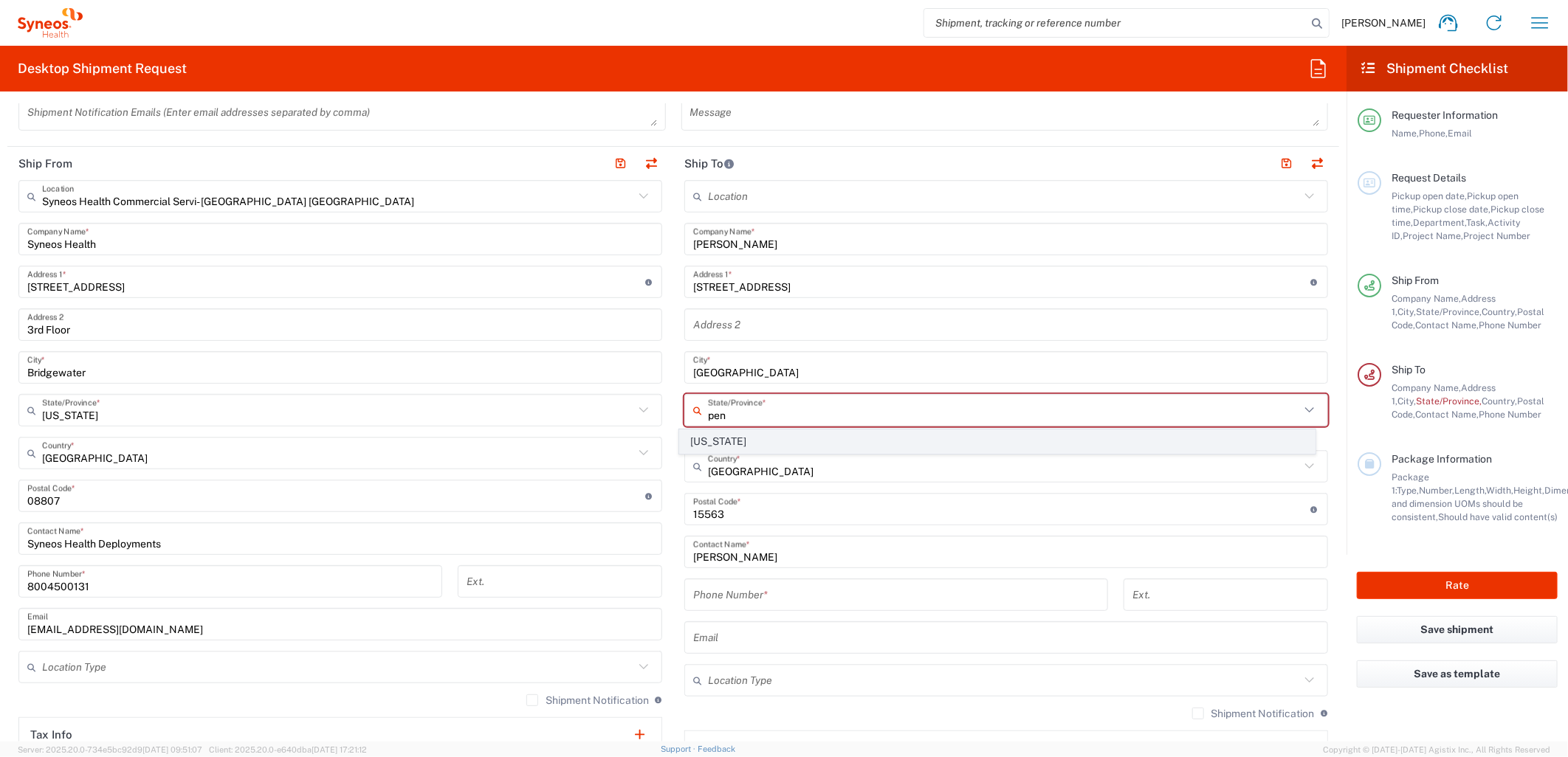
click at [758, 443] on span "Pennsylvania" at bounding box center [997, 441] width 634 height 23
type input "Pennsylvania"
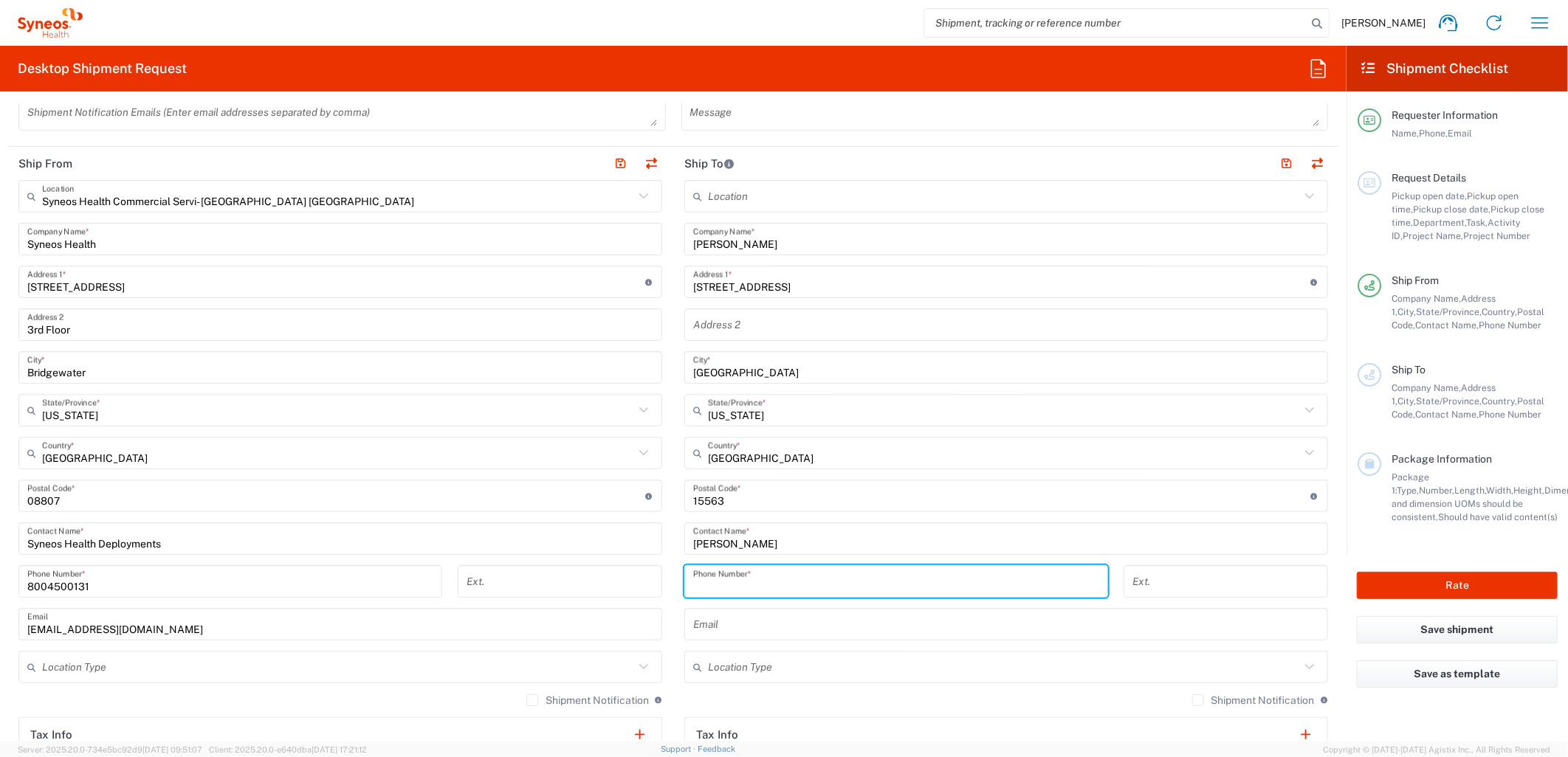
click at [761, 577] on input "tel" at bounding box center [896, 581] width 406 height 26
paste input "760-1549"
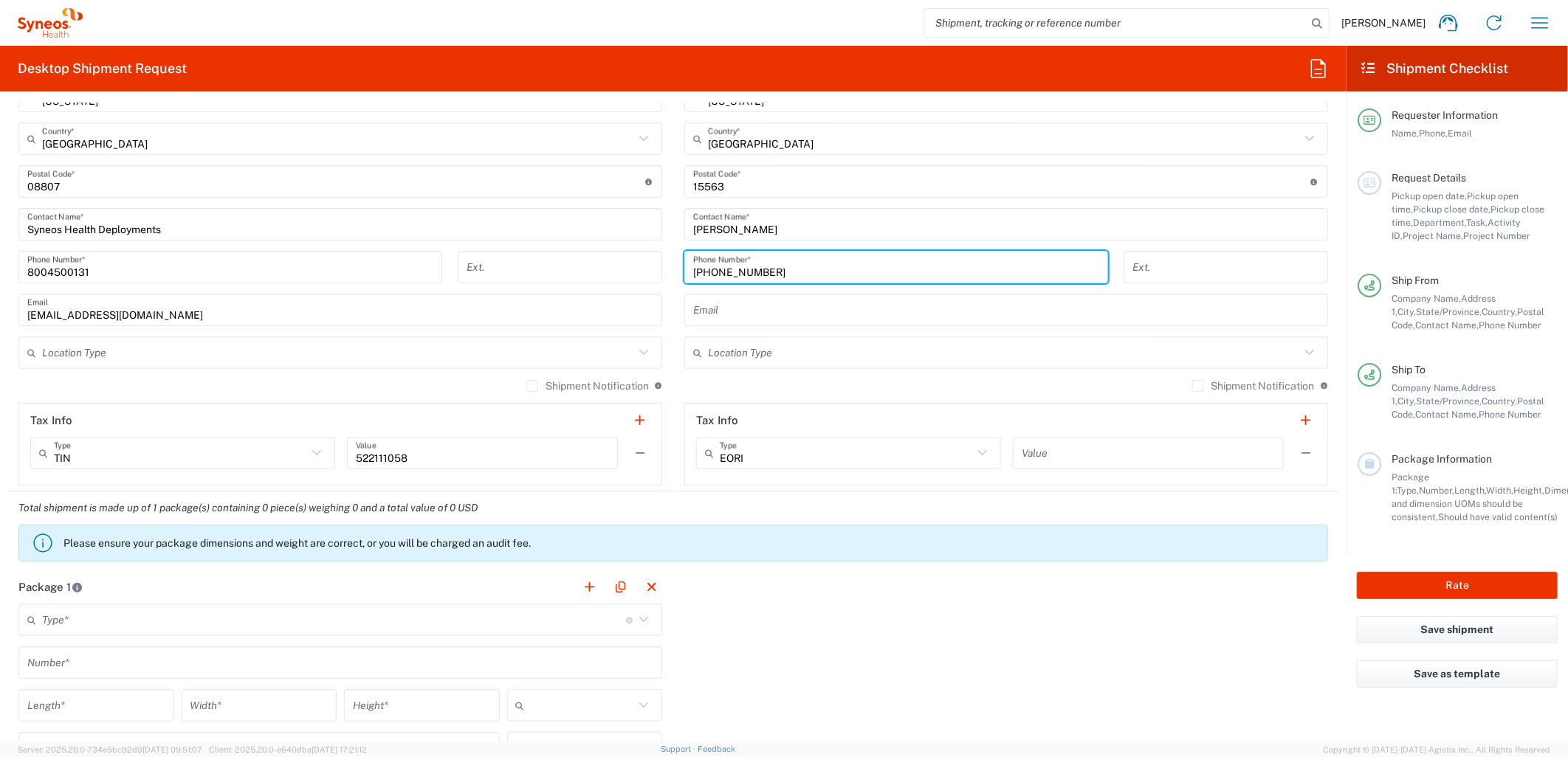
scroll to position [819, 0]
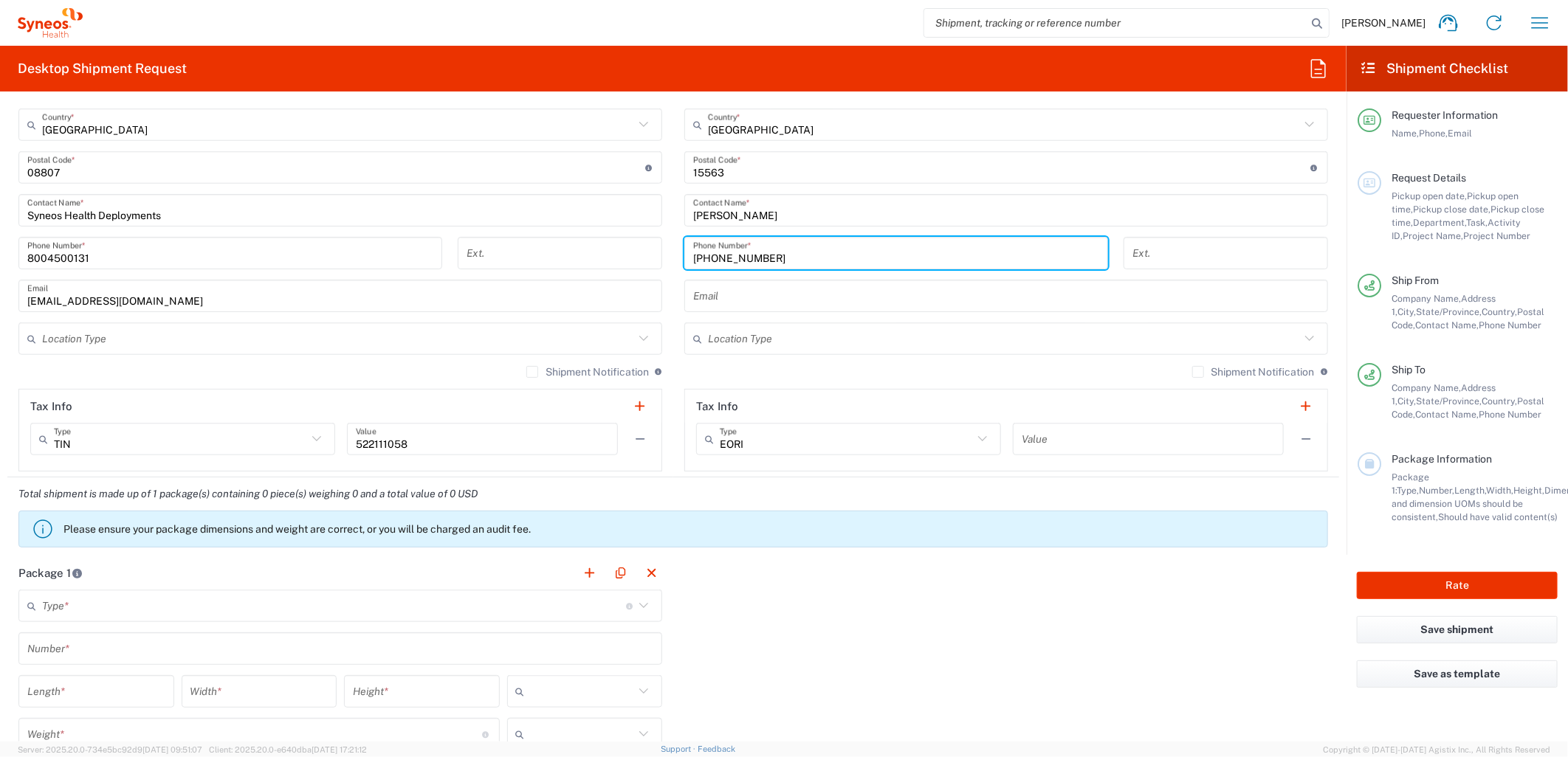
type input "412-760-1549"
click at [230, 342] on input "text" at bounding box center [337, 339] width 592 height 26
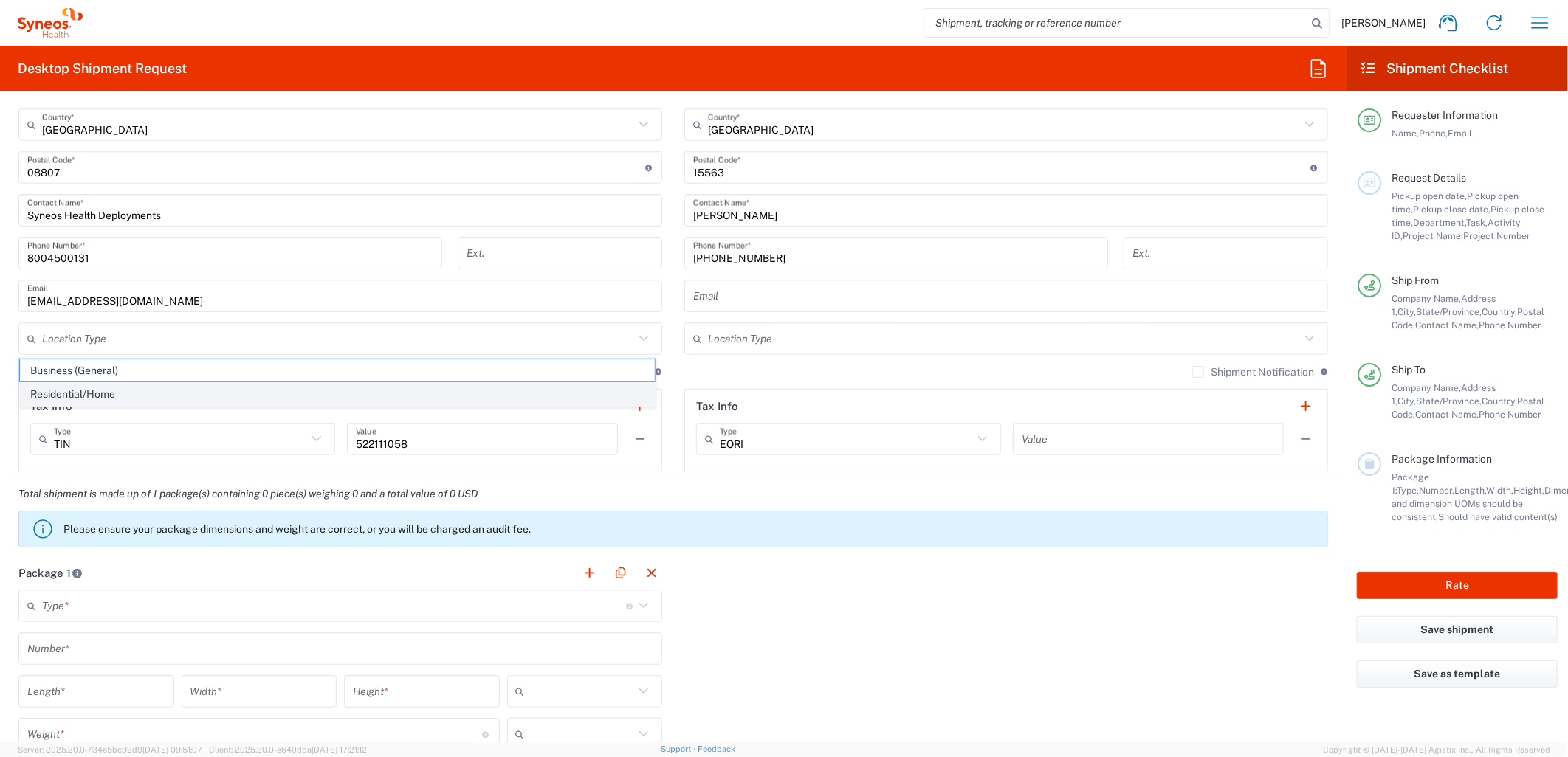
click at [148, 389] on span "Residential/Home" at bounding box center [337, 395] width 634 height 23
type input "Residential/Home"
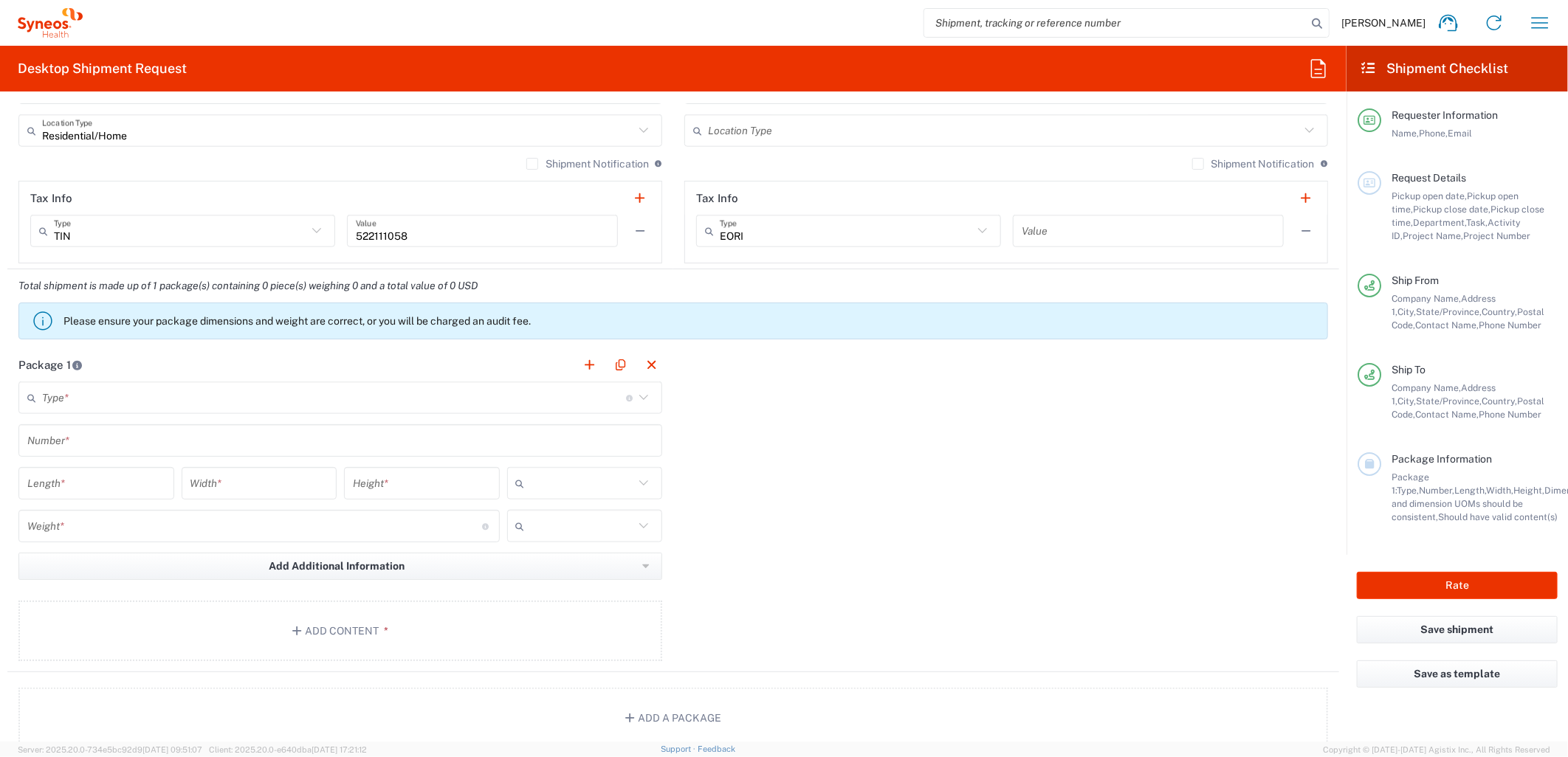
scroll to position [1065, 0]
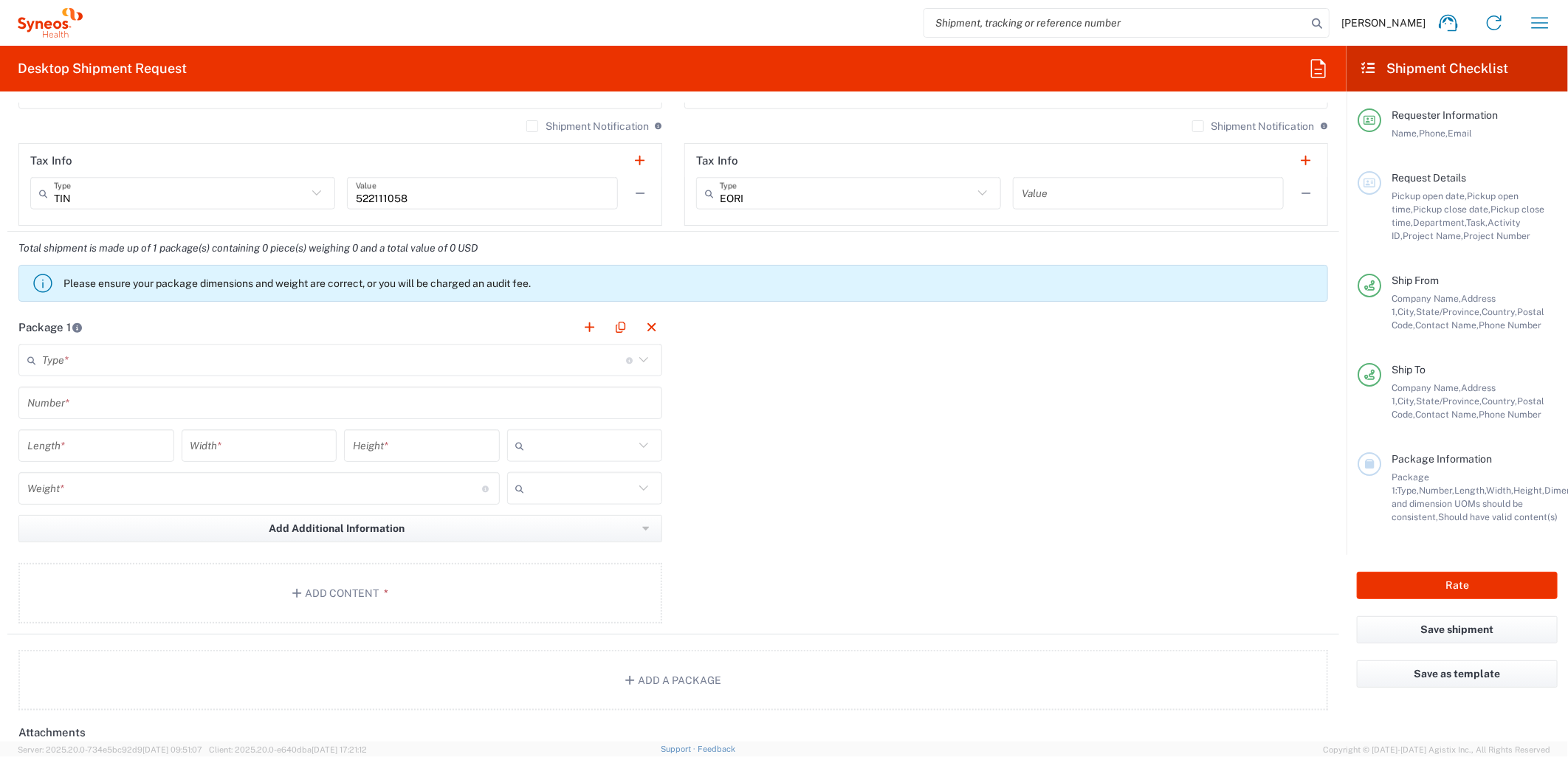
click at [249, 363] on input "text" at bounding box center [333, 360] width 584 height 26
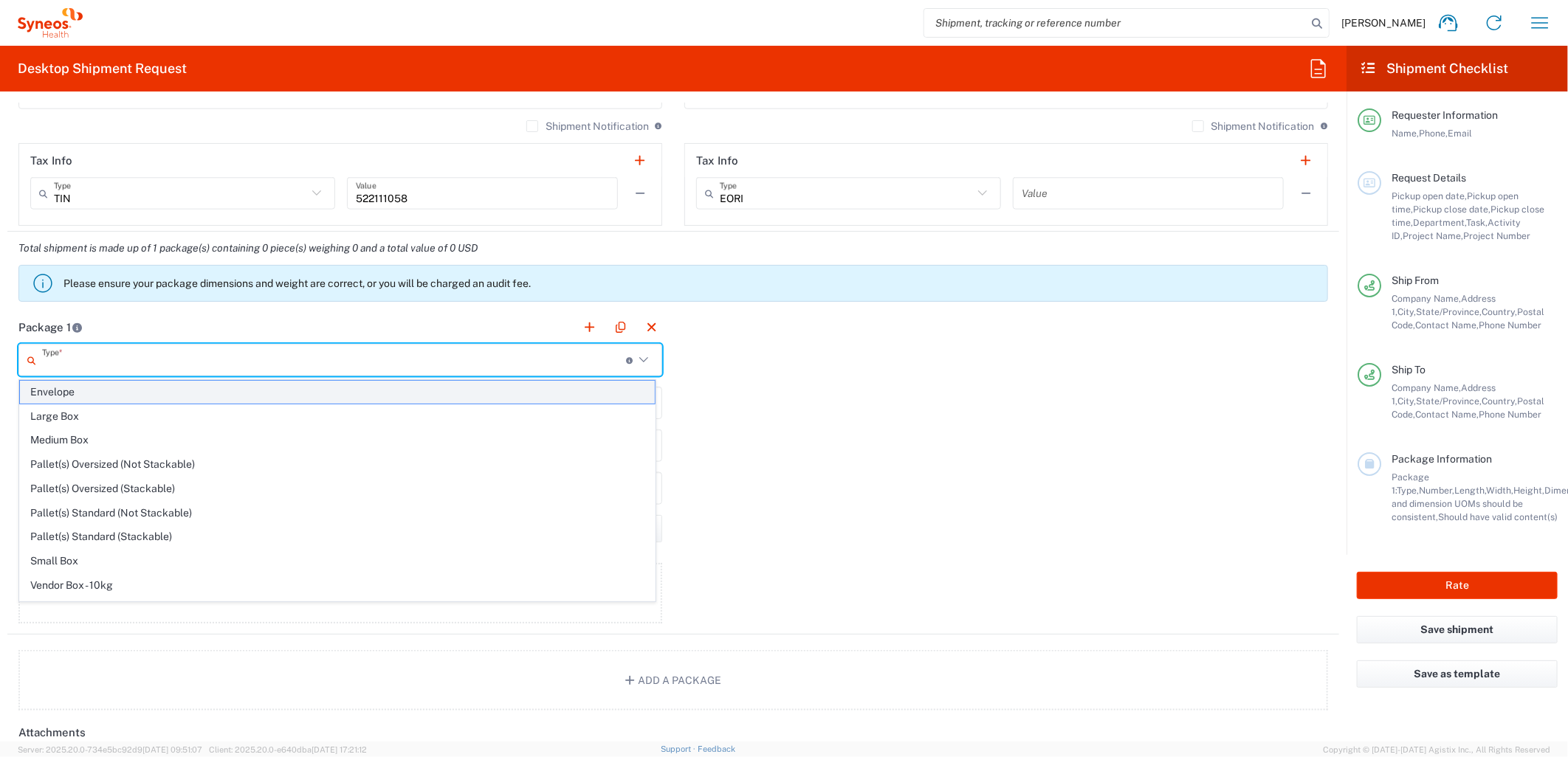
click at [116, 396] on span "Envelope" at bounding box center [337, 392] width 634 height 23
type input "Envelope"
type input "1"
type input "9.5"
type input "12.5"
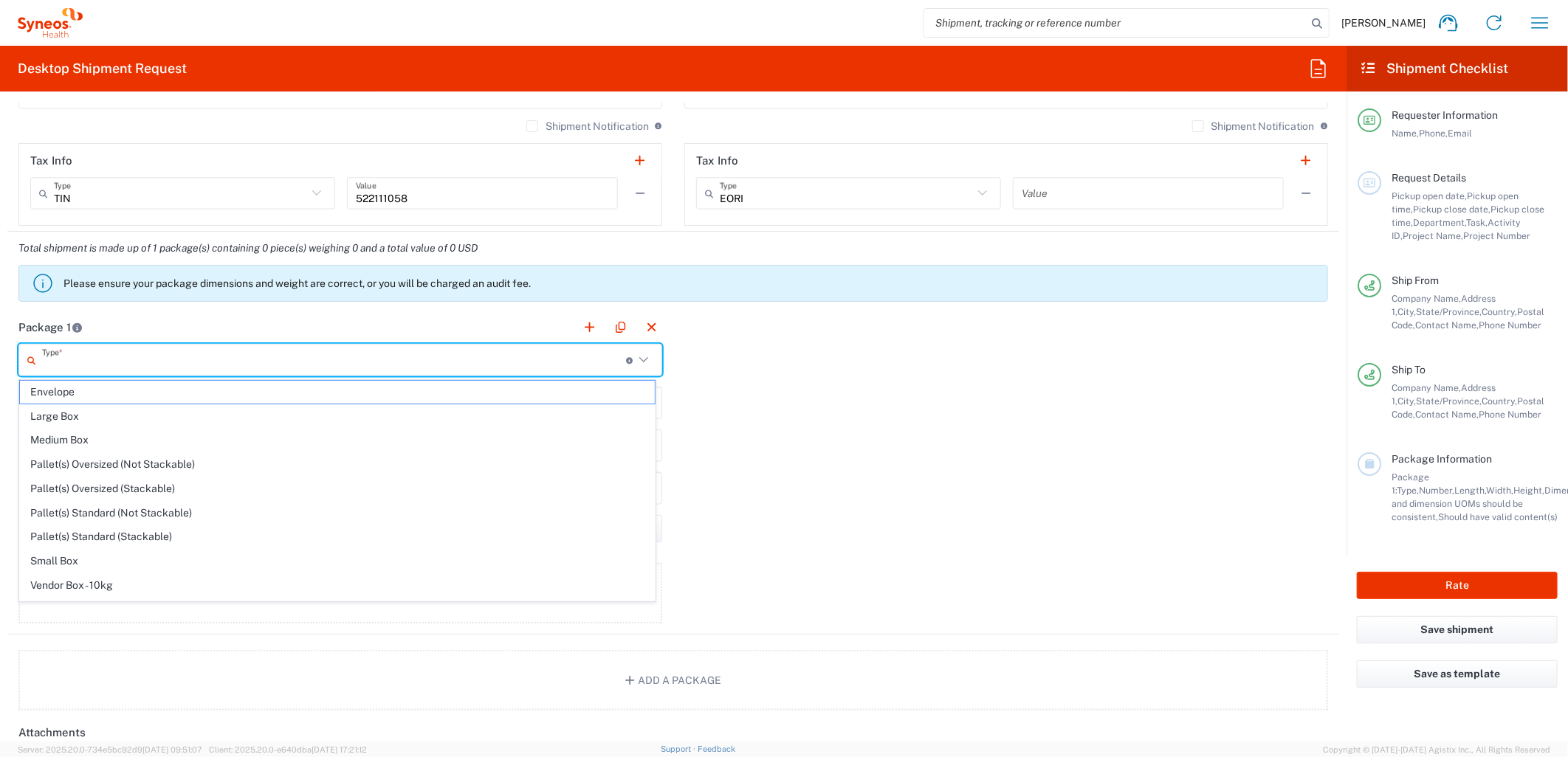
type input "0.25"
type input "in"
type input "0.45"
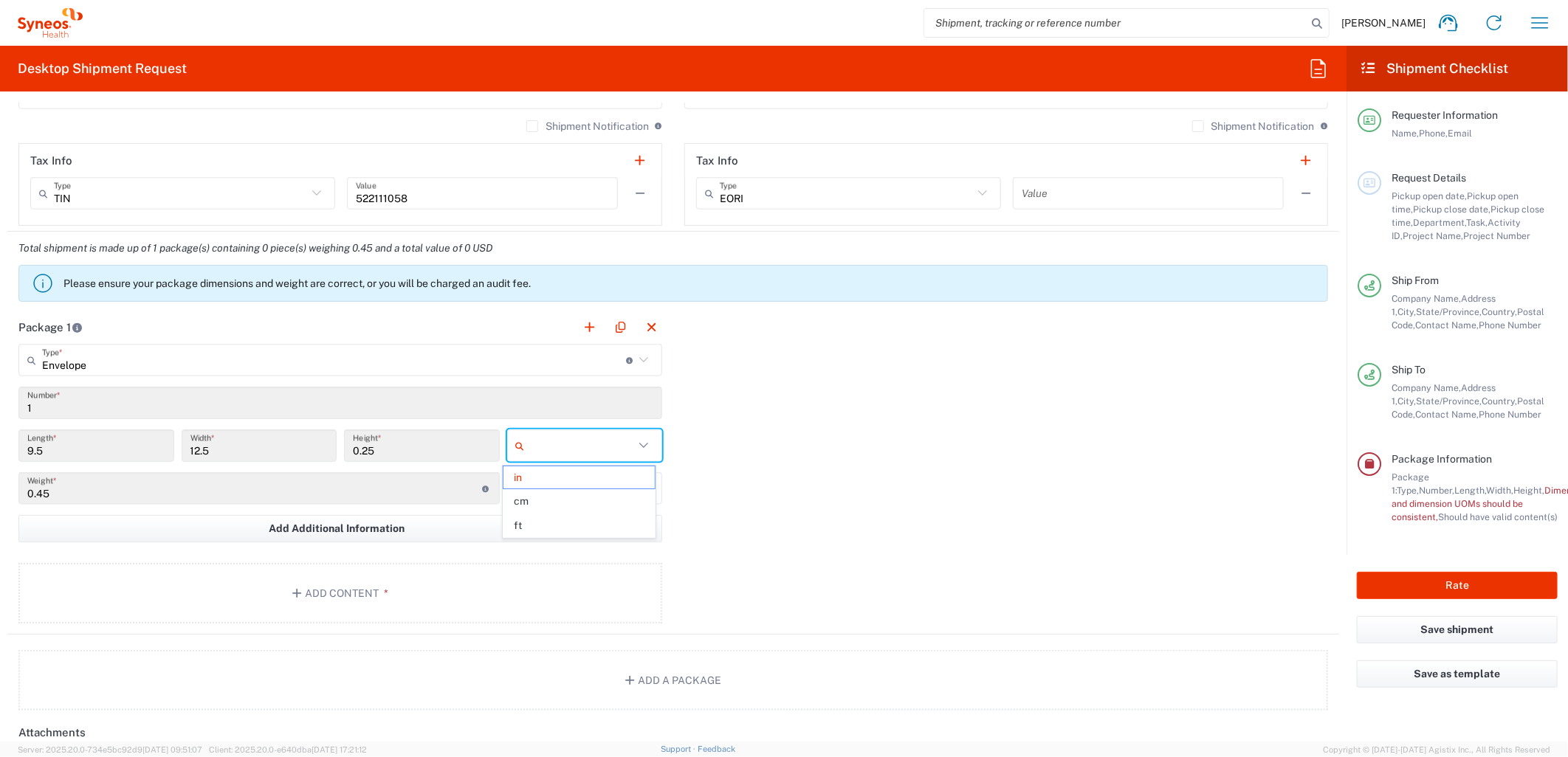
click at [579, 449] on input "text" at bounding box center [582, 445] width 104 height 24
click at [783, 492] on div "Package 1 Envelope Type * Material used to package goods Envelope Large Box Med…" at bounding box center [673, 472] width 1331 height 324
type input "in"
click at [603, 480] on input "text" at bounding box center [582, 488] width 104 height 24
click at [560, 537] on span "lbs" at bounding box center [579, 544] width 151 height 23
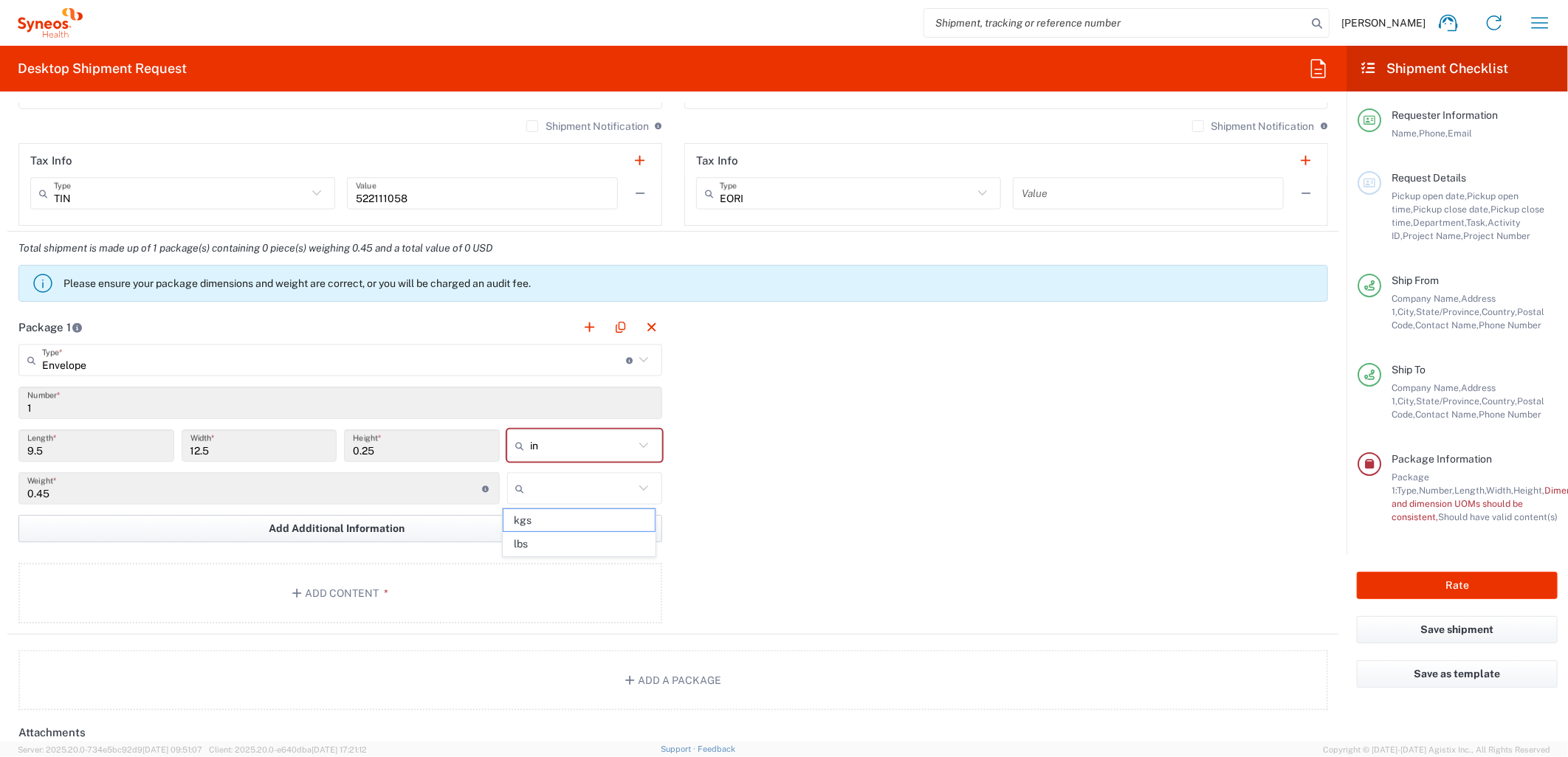
type input "lbs"
click at [301, 598] on button "Add Content *" at bounding box center [340, 593] width 644 height 61
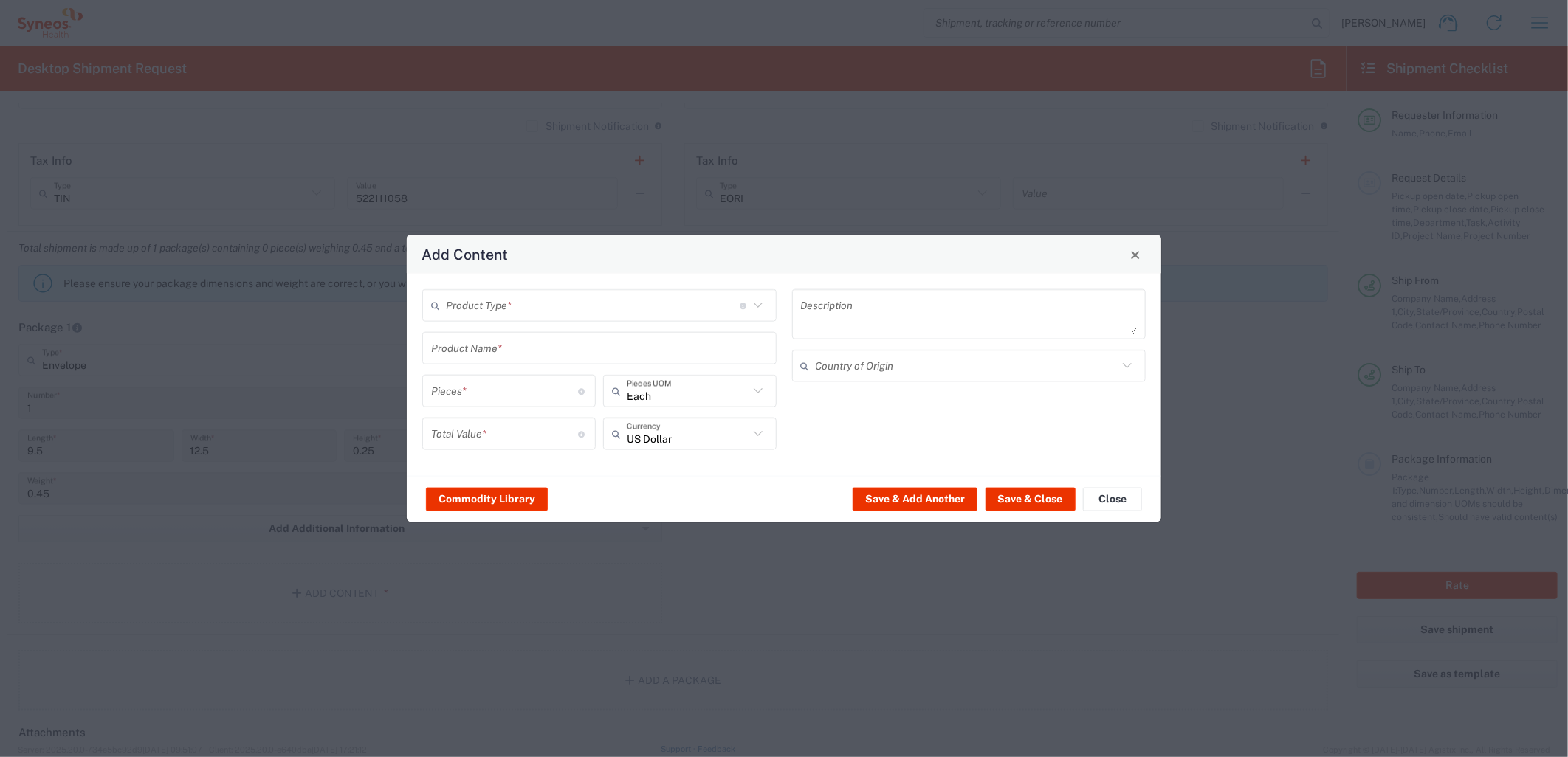
click at [543, 314] on input "text" at bounding box center [593, 305] width 294 height 26
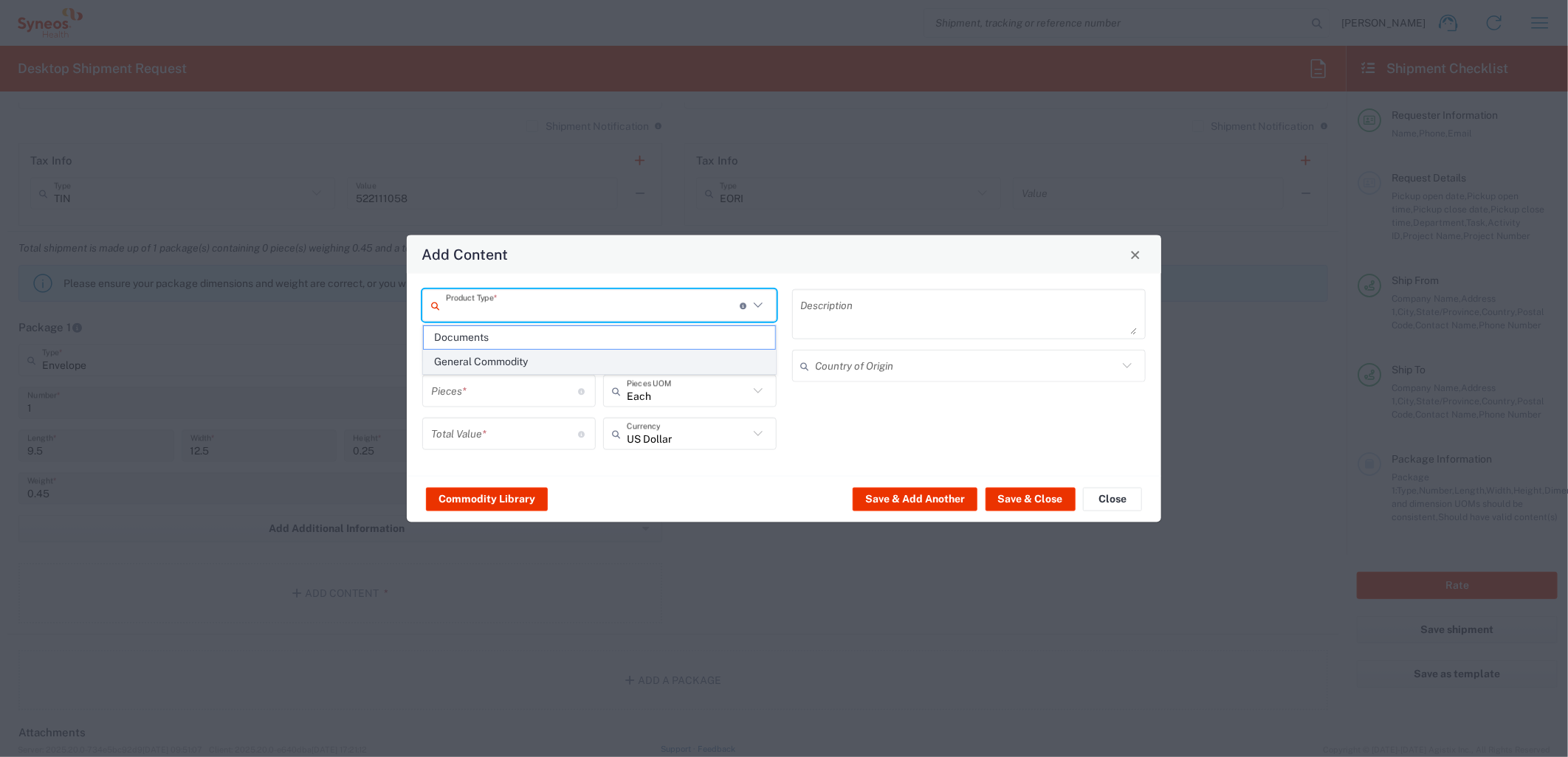
click at [504, 364] on span "General Commodity" at bounding box center [598, 361] width 350 height 23
type input "General Commodity"
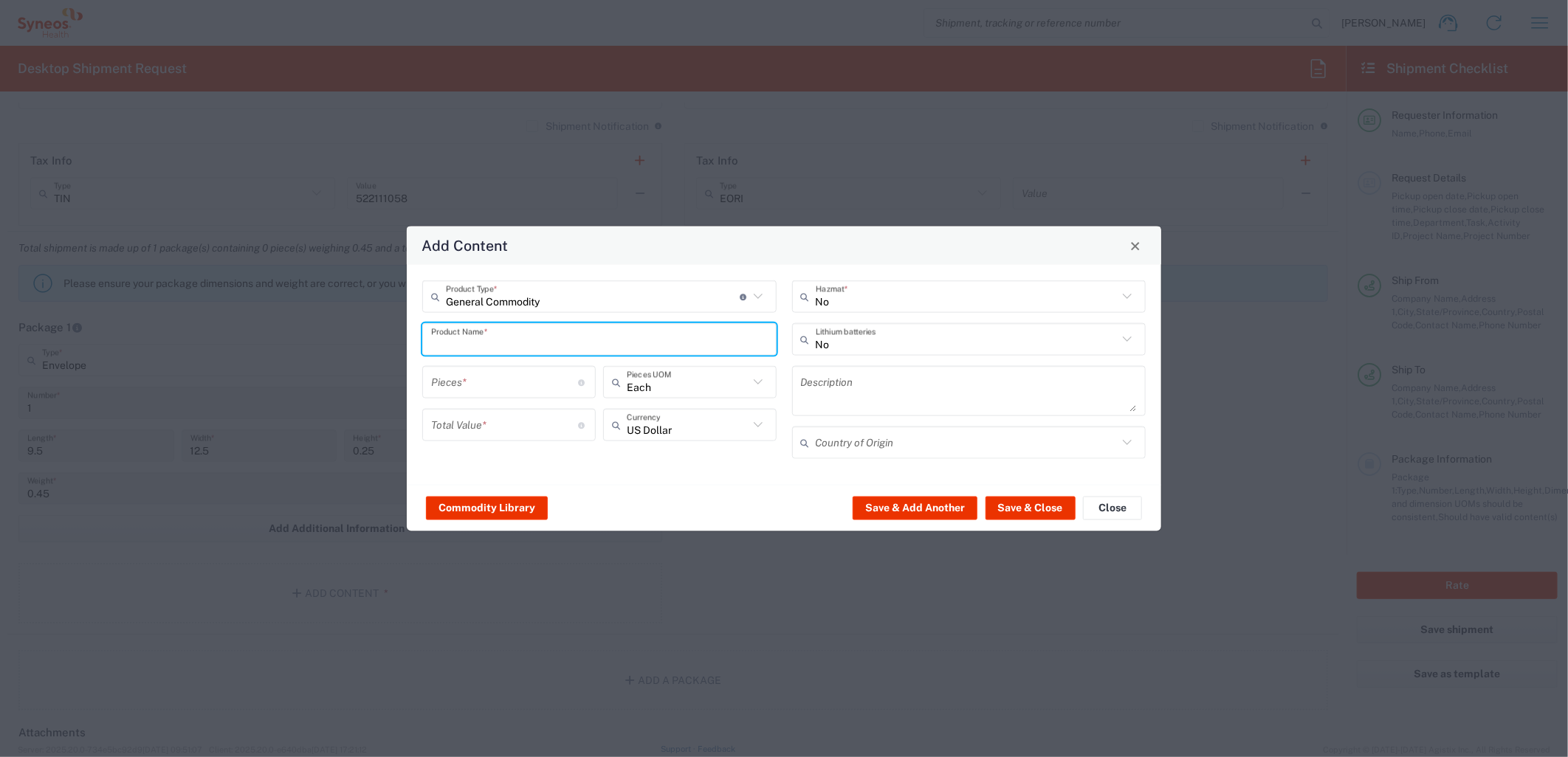
click at [515, 336] on input "text" at bounding box center [598, 339] width 336 height 26
drag, startPoint x: 510, startPoint y: 346, endPoint x: 373, endPoint y: 357, distance: 137.4
click at [373, 357] on div "Add Content General Commodity Product Type * Document: Paper document generated…" at bounding box center [784, 378] width 1568 height 757
type input "Laptop charger"
click at [490, 374] on input "number" at bounding box center [505, 381] width 148 height 26
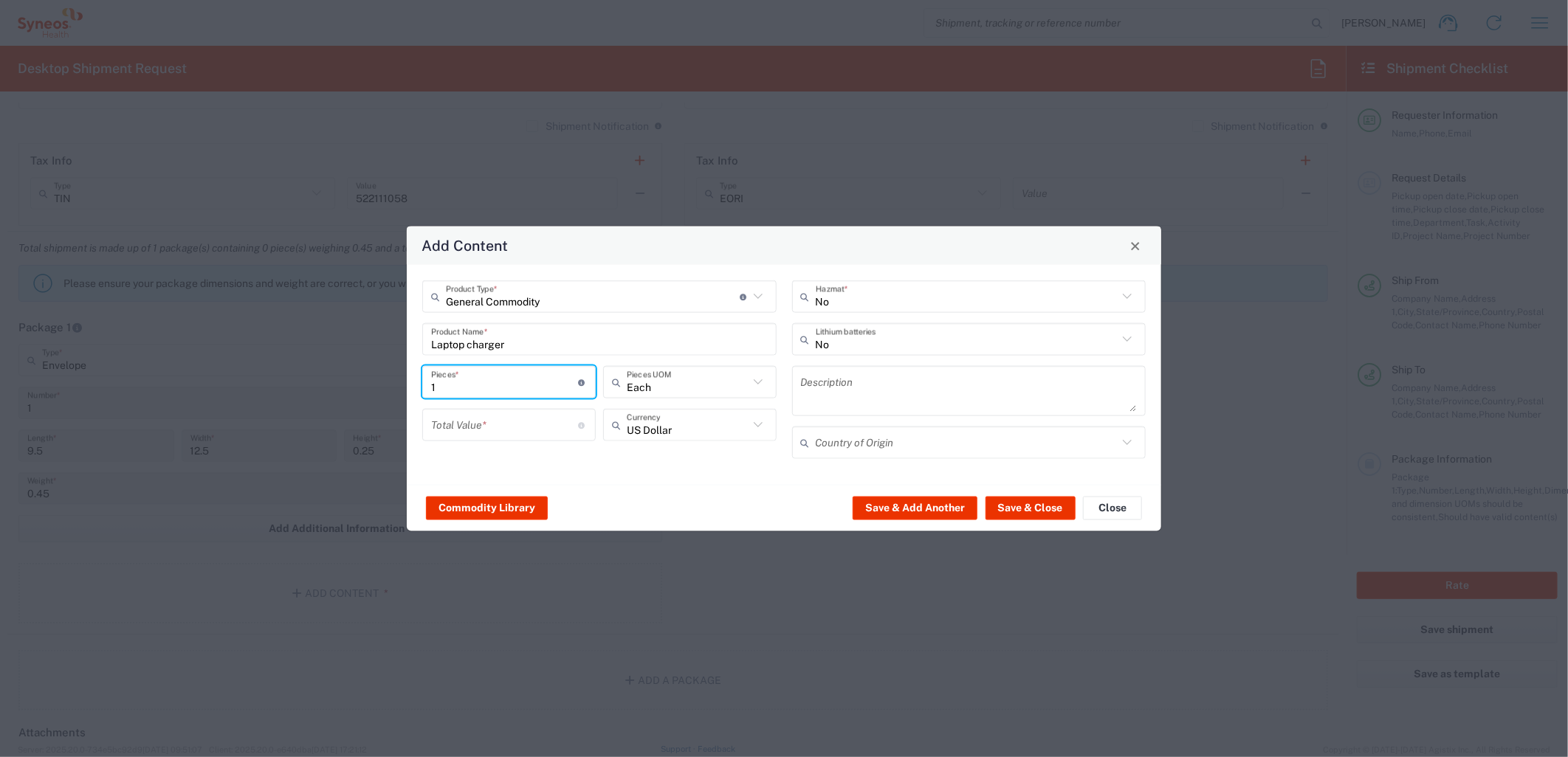
type input "1"
click at [527, 417] on input "number" at bounding box center [505, 424] width 148 height 26
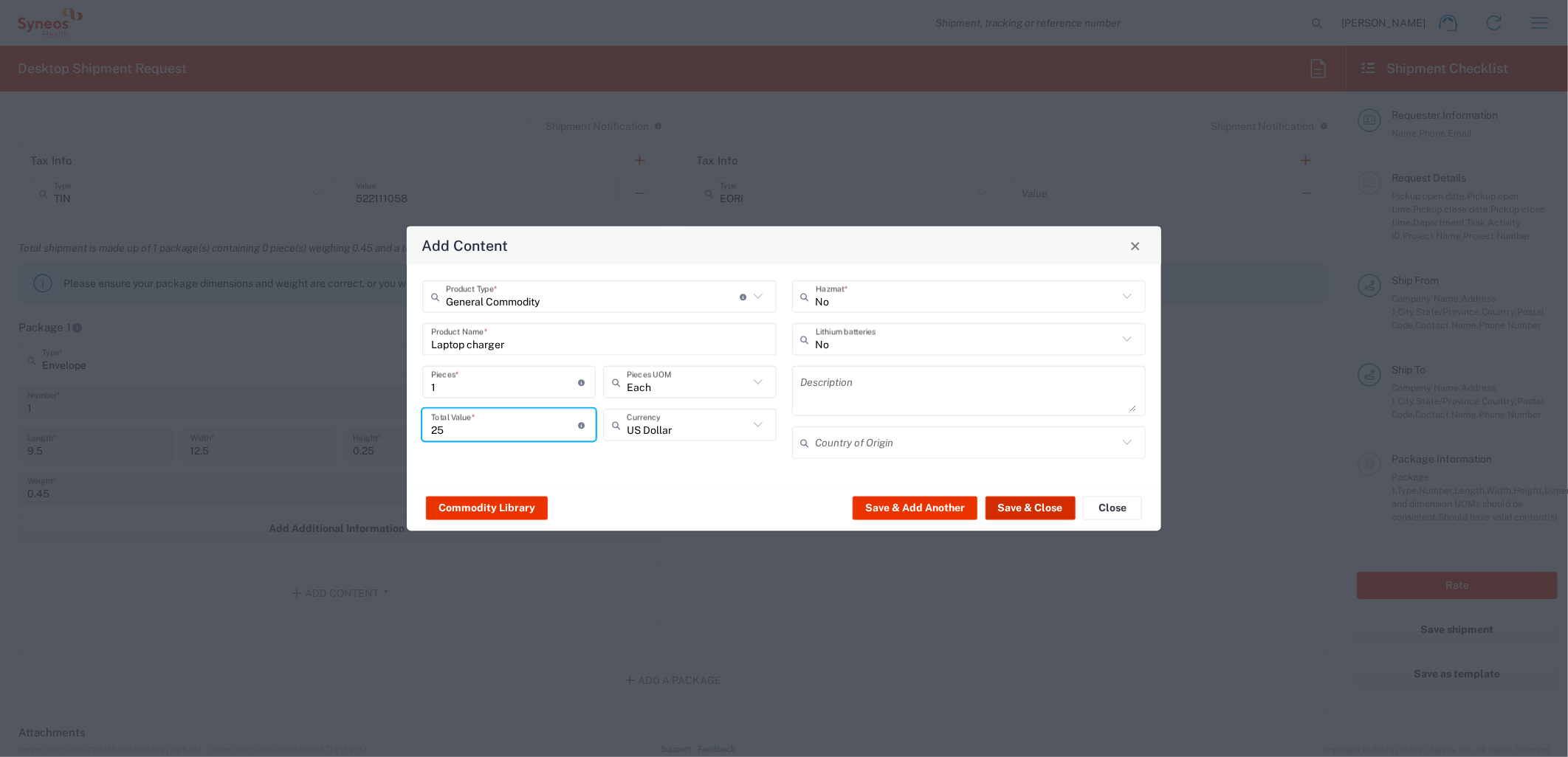
type input "25"
click at [1036, 505] on button "Save & Close" at bounding box center [1030, 507] width 90 height 24
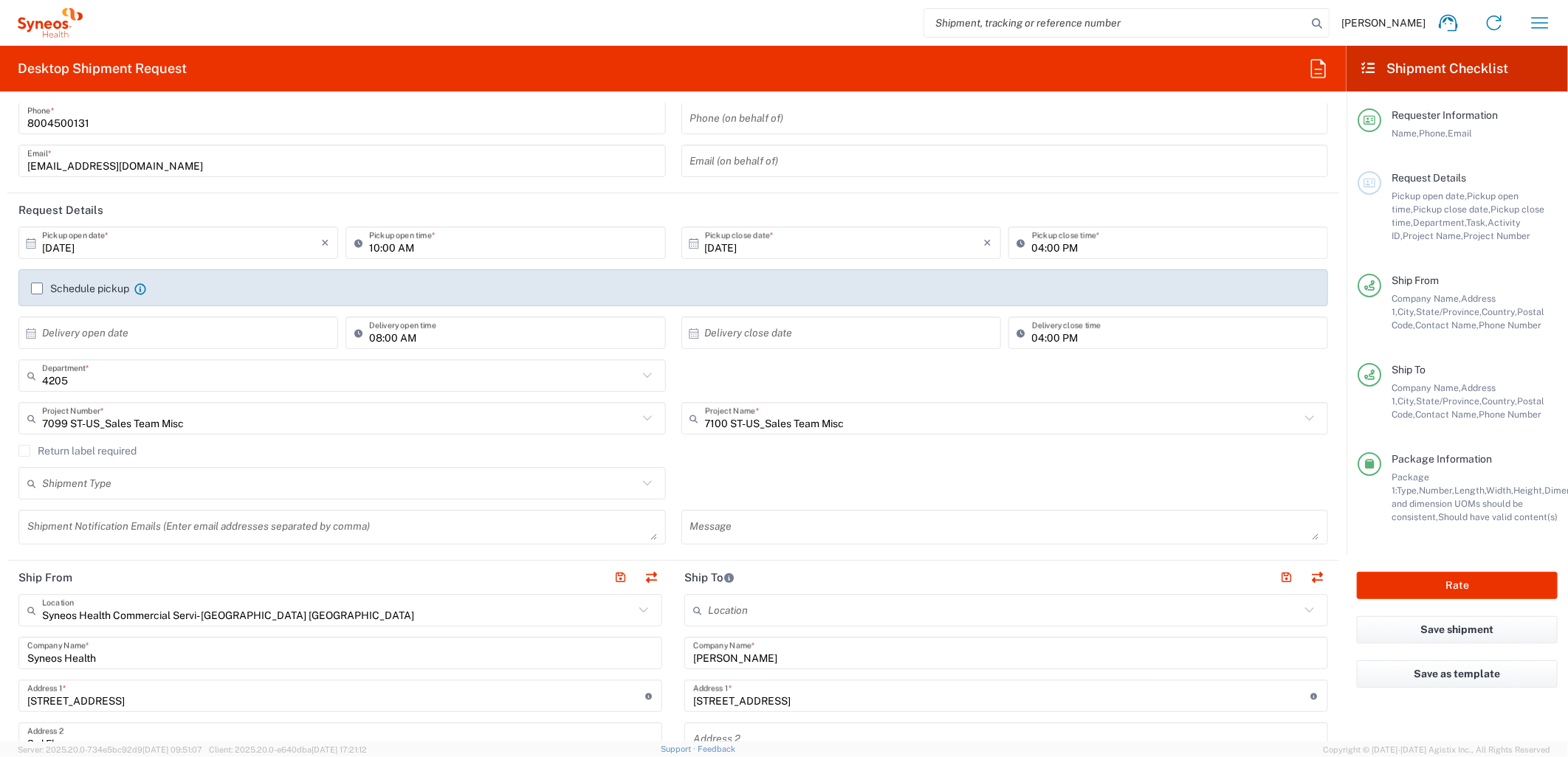
scroll to position [0, 0]
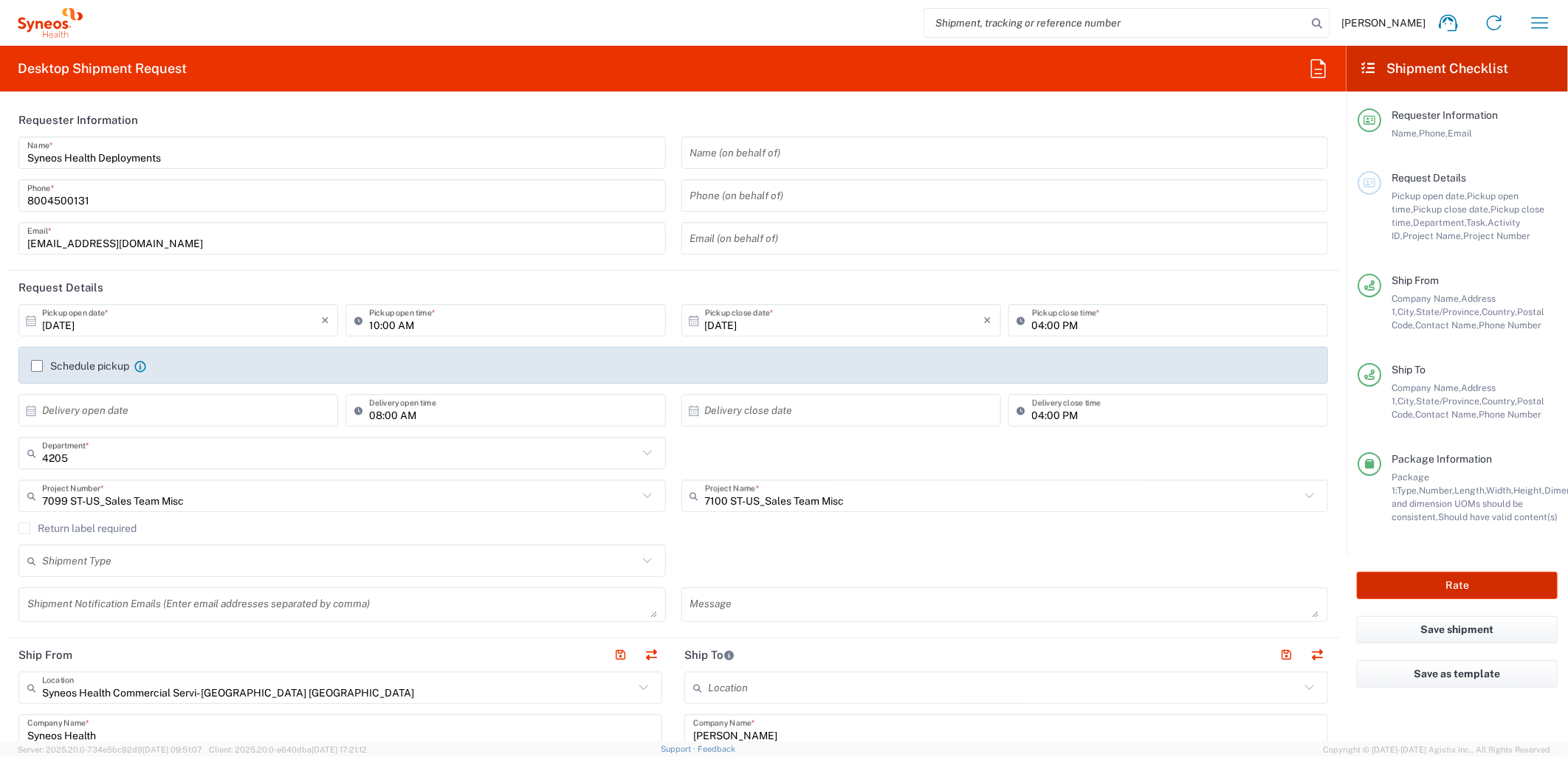
click at [1403, 573] on button "Rate" at bounding box center [1457, 585] width 201 height 27
type input "7099 ST-US_Sales Team Misc"
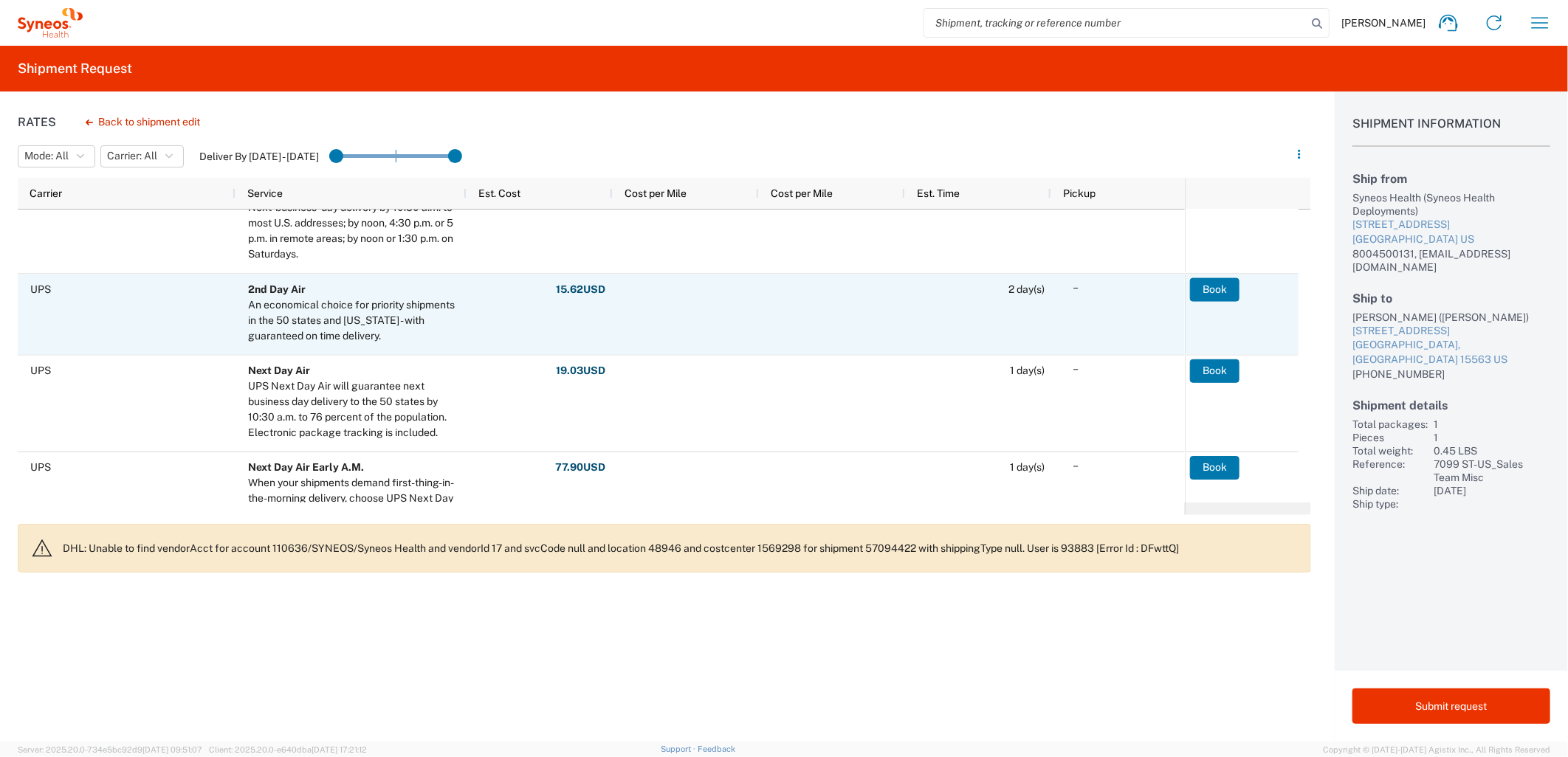
scroll to position [194, 0]
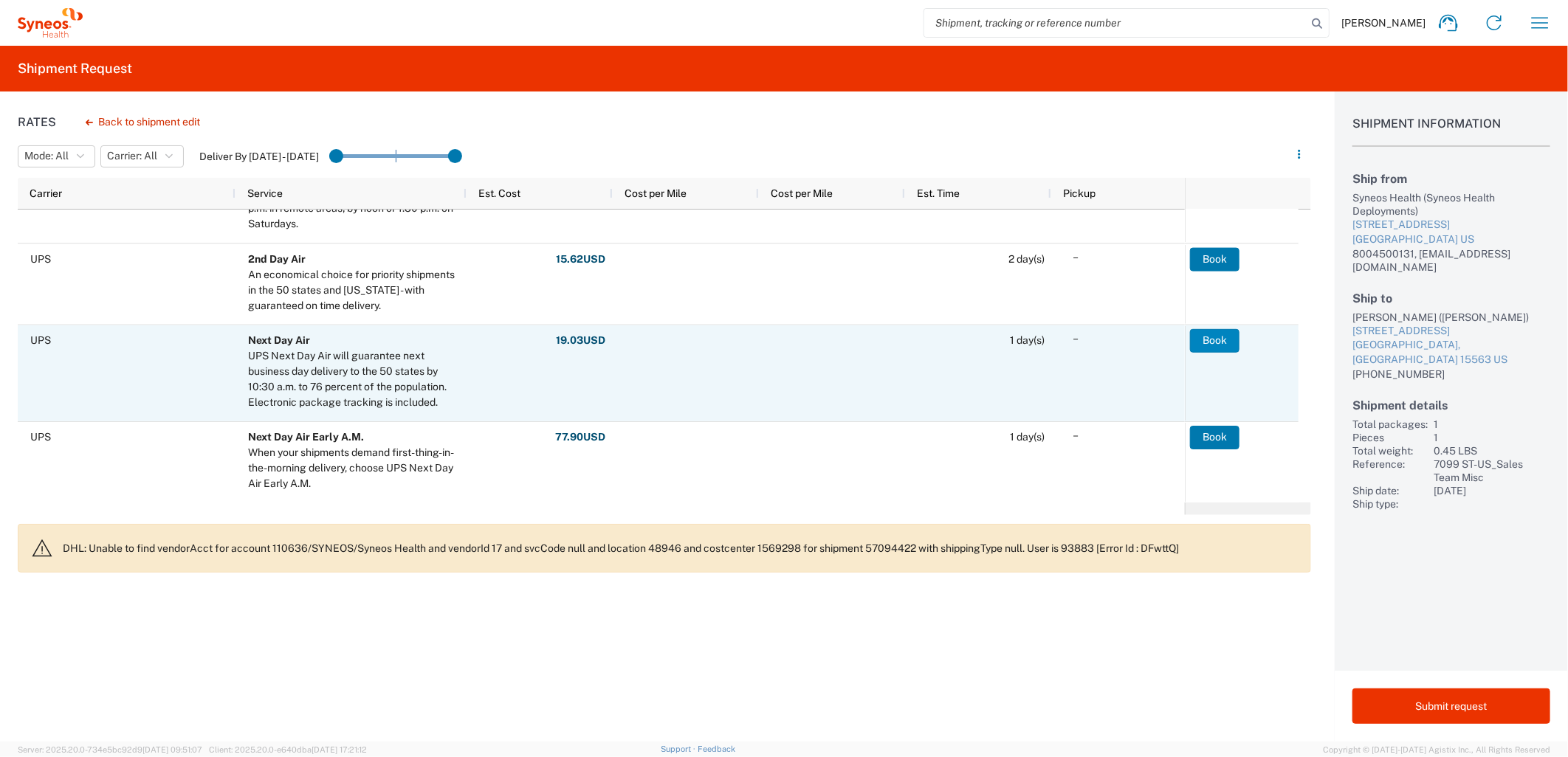
click at [1204, 336] on button "Book" at bounding box center [1215, 340] width 49 height 24
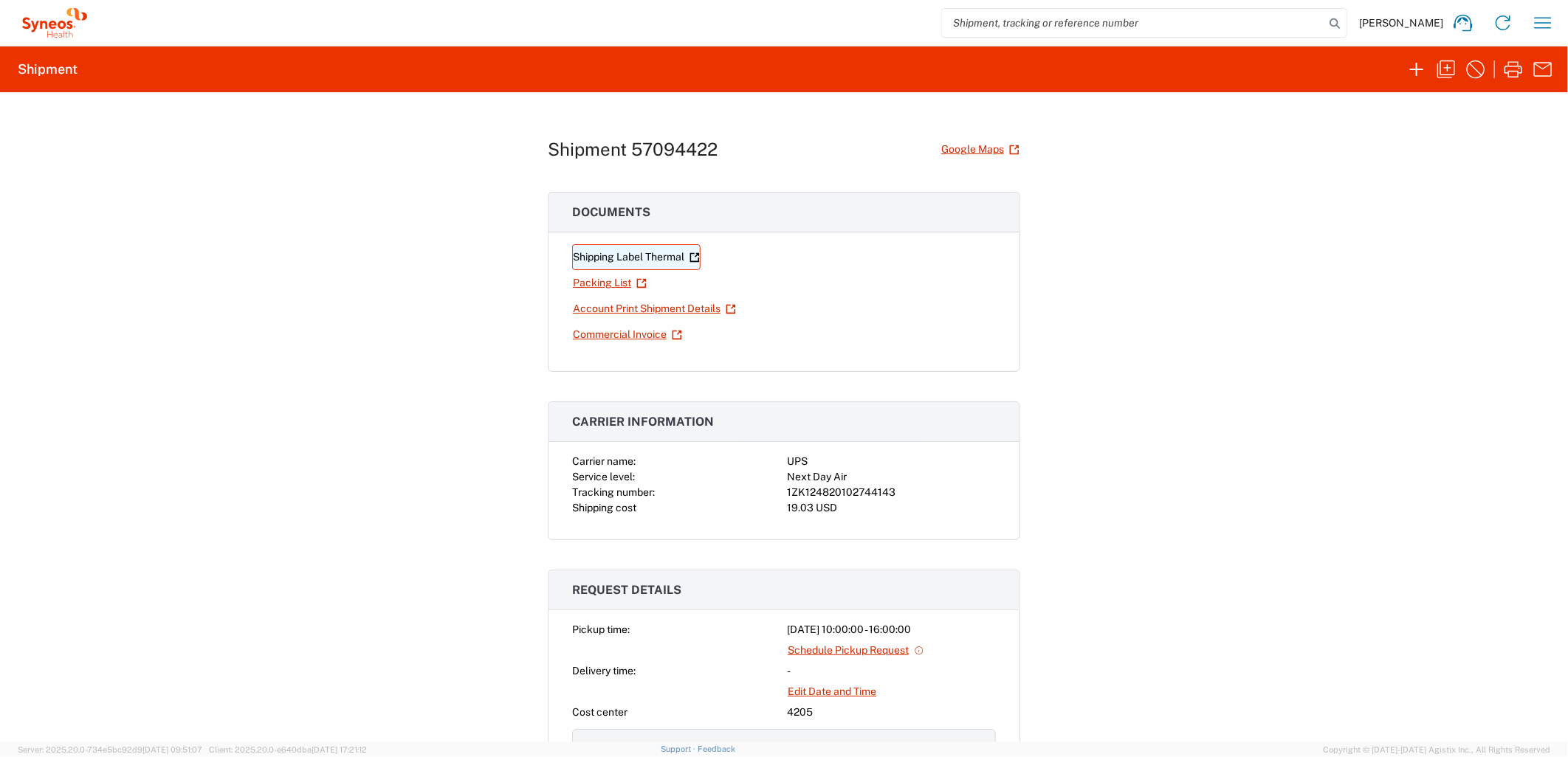
click at [635, 253] on link "Shipping Label Thermal" at bounding box center [636, 256] width 129 height 26
